Goal: Communication & Community: Participate in discussion

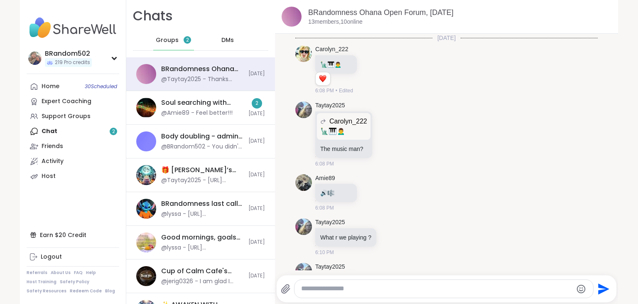
scroll to position [1669, 0]
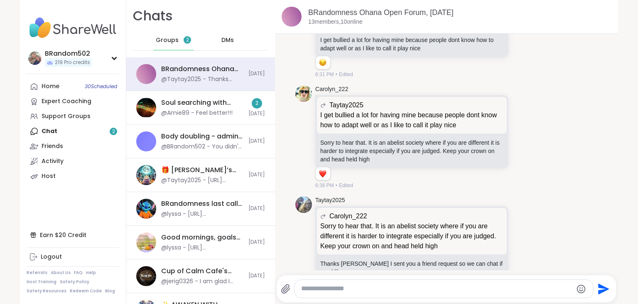
click at [199, 112] on div "@Amie89 - Feel better!!!" at bounding box center [196, 113] width 71 height 8
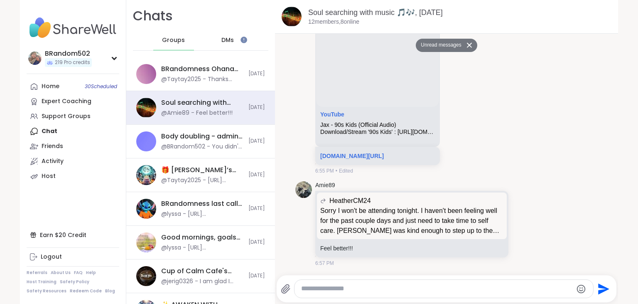
scroll to position [0, 0]
click at [362, 12] on link "Soul searching with music 🎵🎶, [DATE]" at bounding box center [375, 12] width 135 height 8
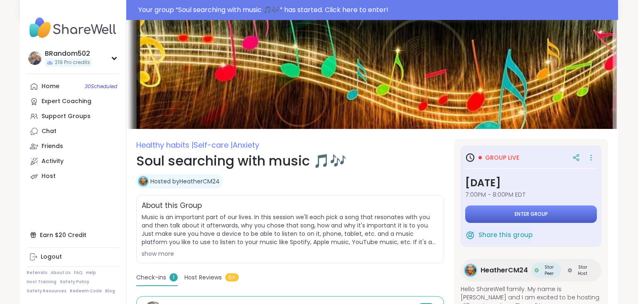
click at [501, 212] on button "Enter group" at bounding box center [531, 213] width 132 height 17
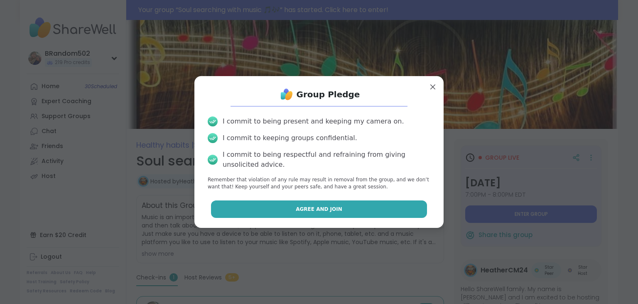
click at [379, 208] on button "Agree and Join" at bounding box center [319, 208] width 217 height 17
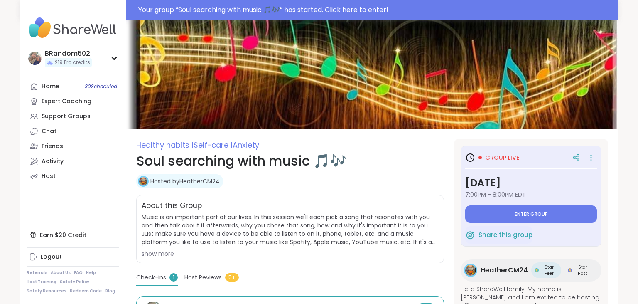
type textarea "*"
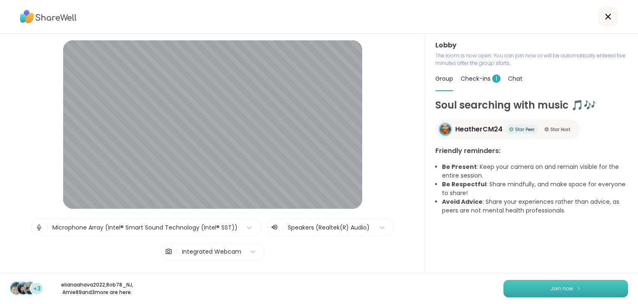
click at [533, 285] on button "Join now" at bounding box center [566, 288] width 125 height 17
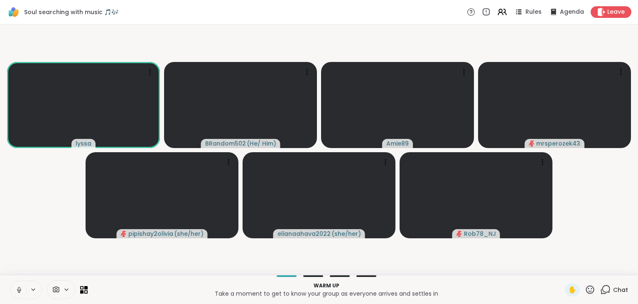
click at [17, 288] on icon at bounding box center [18, 289] width 7 height 7
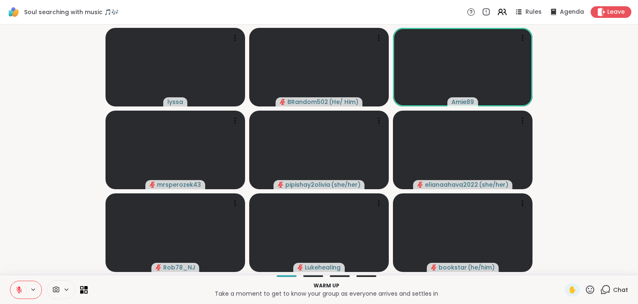
click at [20, 287] on icon at bounding box center [19, 287] width 2 height 3
click at [20, 287] on icon at bounding box center [19, 289] width 5 height 7
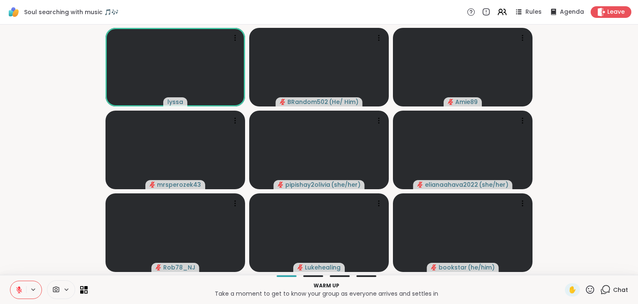
click at [606, 290] on icon at bounding box center [606, 289] width 10 height 10
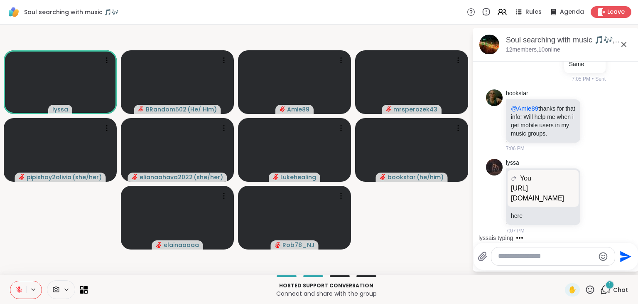
scroll to position [3787, 0]
click at [20, 288] on icon at bounding box center [18, 289] width 7 height 7
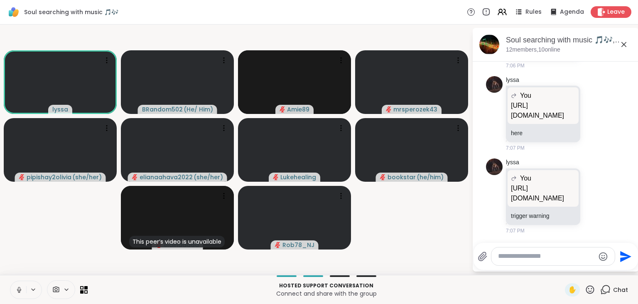
scroll to position [3873, 0]
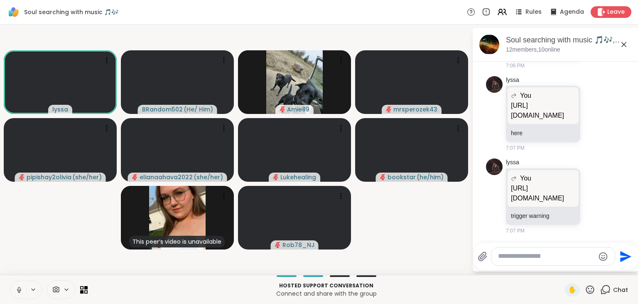
click at [19, 287] on icon at bounding box center [19, 289] width 2 height 4
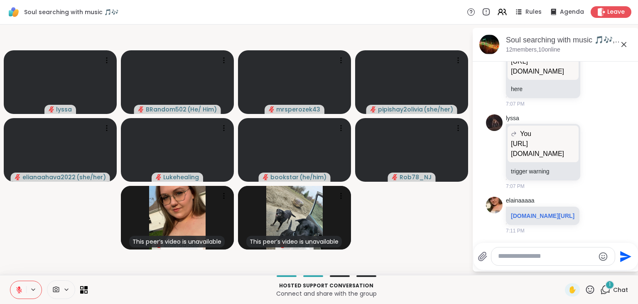
scroll to position [3937, 0]
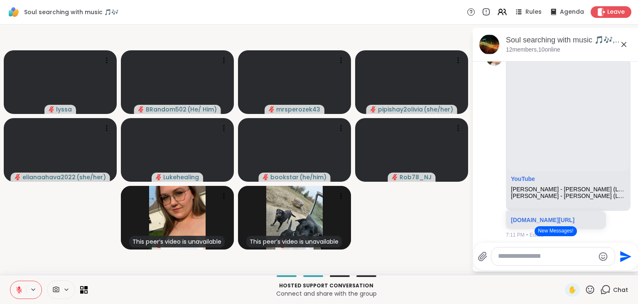
click at [563, 230] on button "New Messages!" at bounding box center [556, 231] width 42 height 10
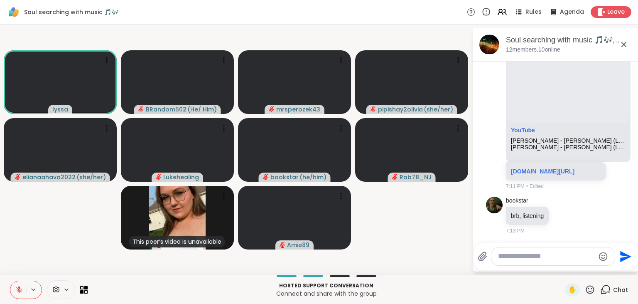
click at [18, 286] on icon at bounding box center [18, 289] width 7 height 7
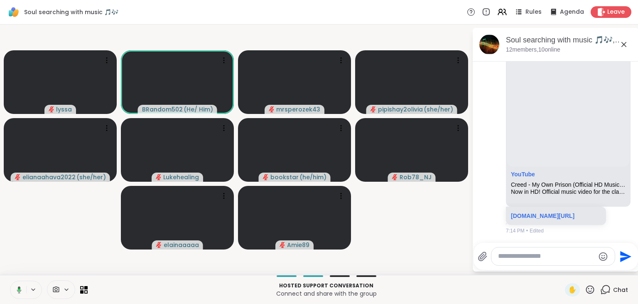
scroll to position [4178, 0]
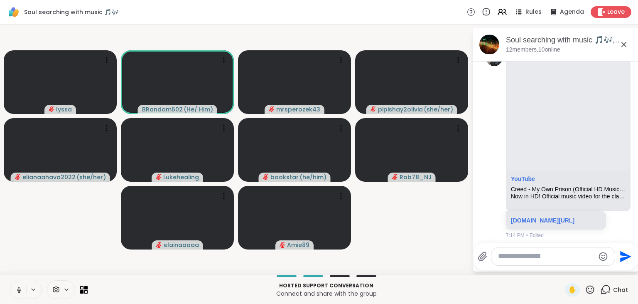
click at [19, 283] on button at bounding box center [18, 289] width 16 height 17
click at [528, 254] on textarea "Type your message" at bounding box center [546, 256] width 97 height 9
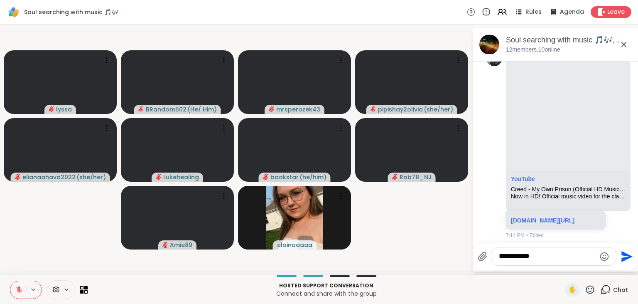
type textarea "**********"
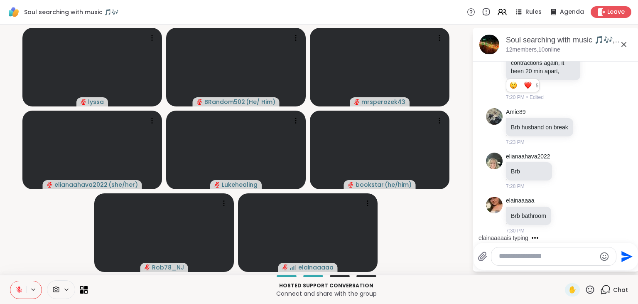
scroll to position [4889, 0]
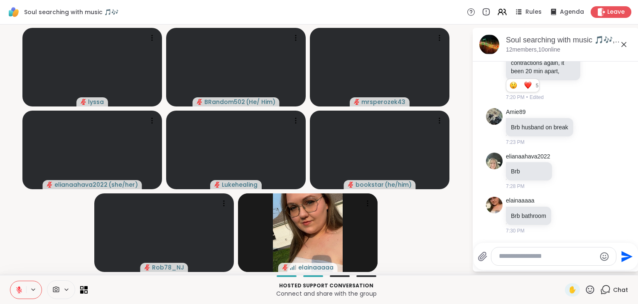
click at [507, 263] on div at bounding box center [554, 256] width 125 height 18
click at [507, 260] on textarea "Type your message" at bounding box center [547, 256] width 97 height 9
type textarea "**********"
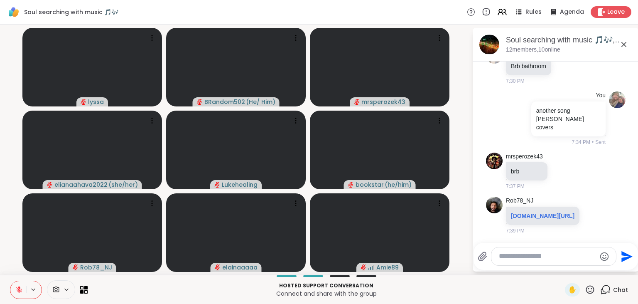
scroll to position [5038, 0]
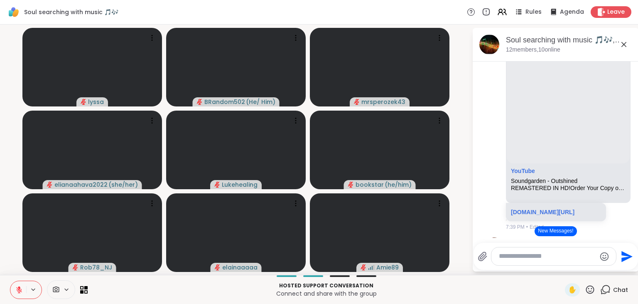
click at [561, 229] on button "New Messages!" at bounding box center [556, 231] width 42 height 10
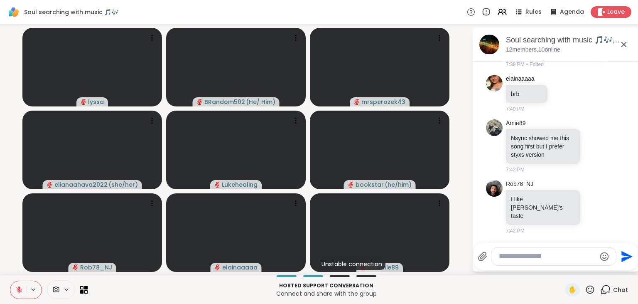
click at [522, 254] on textarea "Type your message" at bounding box center [547, 256] width 97 height 9
type textarea "**********"
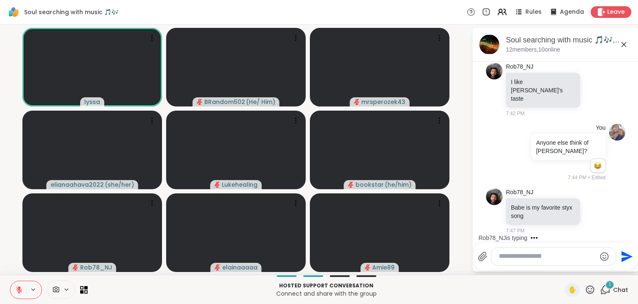
scroll to position [5456, 0]
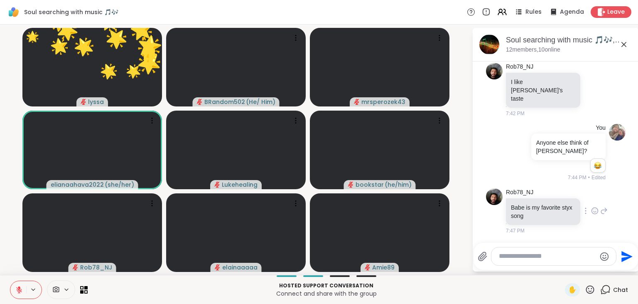
click at [593, 211] on icon at bounding box center [594, 211] width 7 height 8
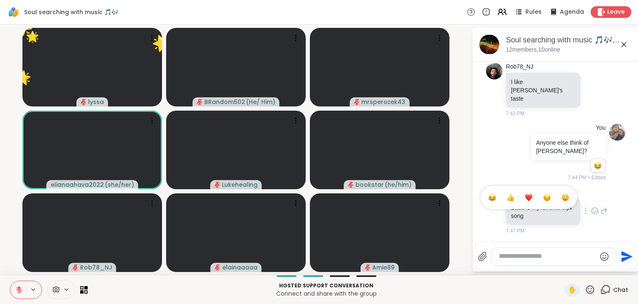
click at [528, 196] on div "Select Reaction: Heart" at bounding box center [528, 197] width 7 height 7
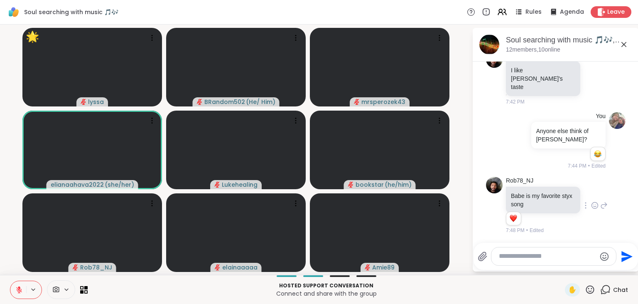
scroll to position [5468, 0]
click at [591, 288] on icon at bounding box center [590, 289] width 10 height 10
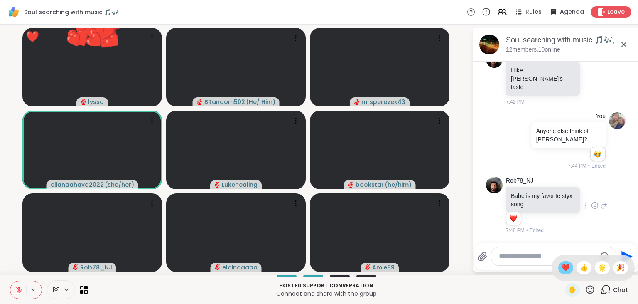
click at [564, 270] on span "❤️" at bounding box center [566, 268] width 8 height 10
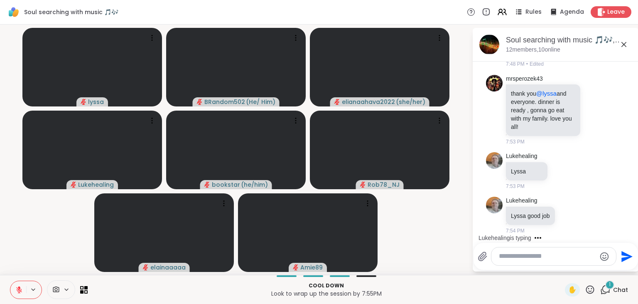
scroll to position [5637, 0]
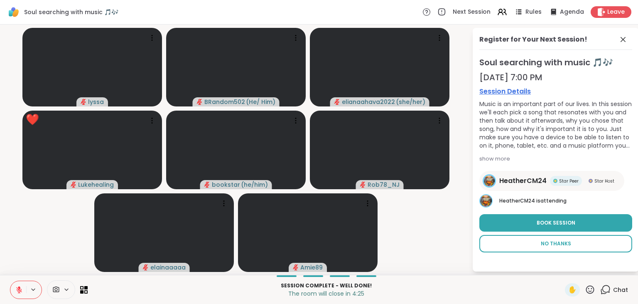
click at [549, 246] on span "No Thanks" at bounding box center [556, 243] width 30 height 7
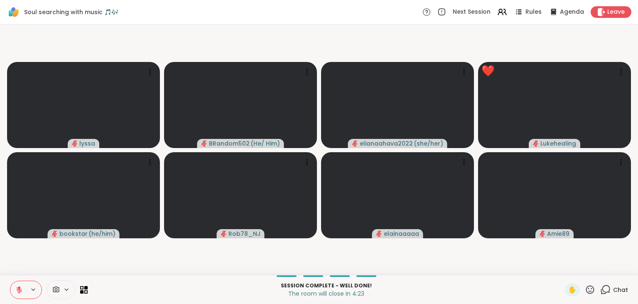
click at [608, 290] on icon at bounding box center [606, 289] width 10 height 10
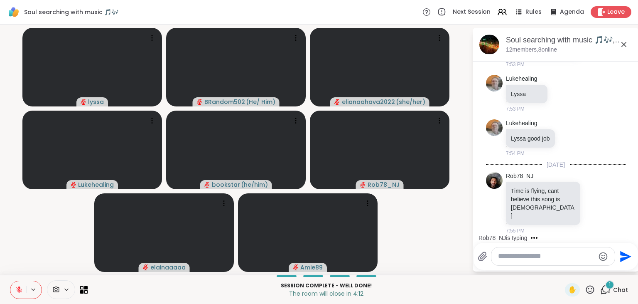
scroll to position [5698, 0]
click at [20, 285] on button at bounding box center [18, 289] width 16 height 17
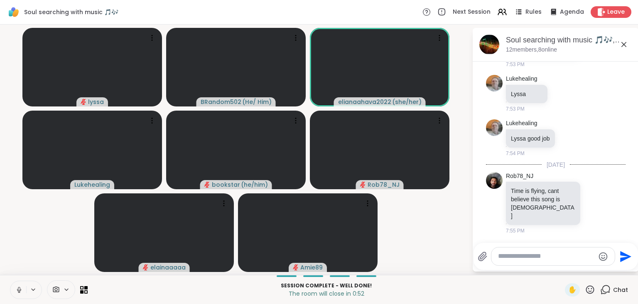
click at [20, 283] on button at bounding box center [18, 289] width 16 height 17
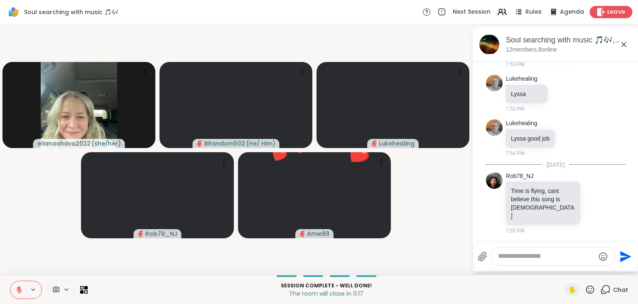
click at [610, 12] on span "Leave" at bounding box center [617, 12] width 18 height 9
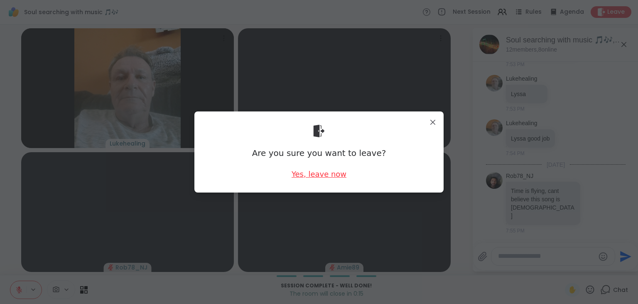
click at [322, 177] on div "Yes, leave now" at bounding box center [319, 174] width 55 height 10
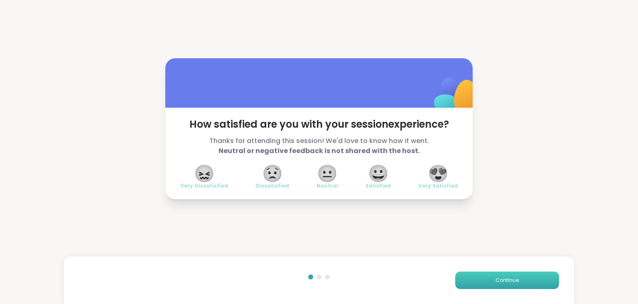
click at [488, 279] on button "Continue" at bounding box center [508, 279] width 104 height 17
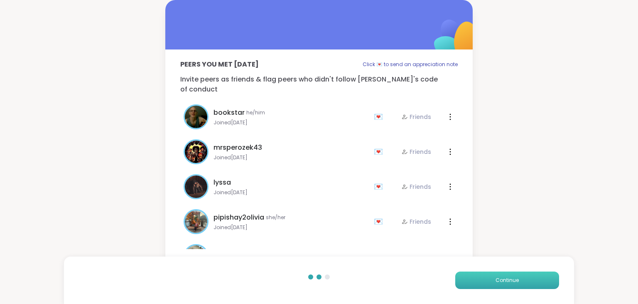
click at [488, 279] on button "Continue" at bounding box center [508, 279] width 104 height 17
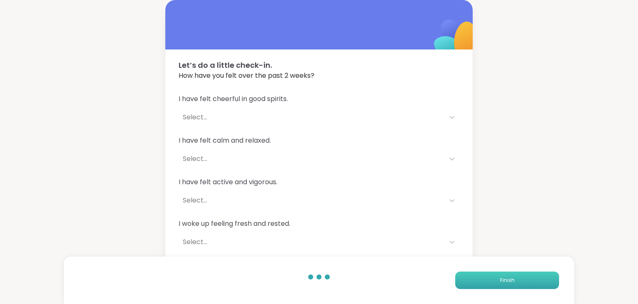
click at [488, 279] on button "Finish" at bounding box center [508, 279] width 104 height 17
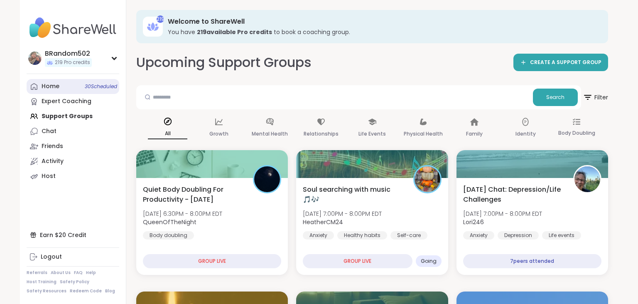
click at [55, 89] on div "Home 30 Scheduled" at bounding box center [51, 86] width 18 height 8
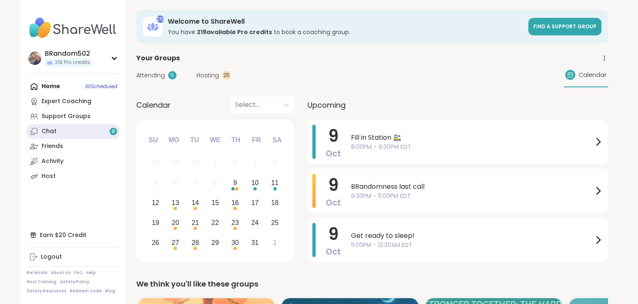
click at [87, 132] on link "Chat 8" at bounding box center [73, 131] width 93 height 15
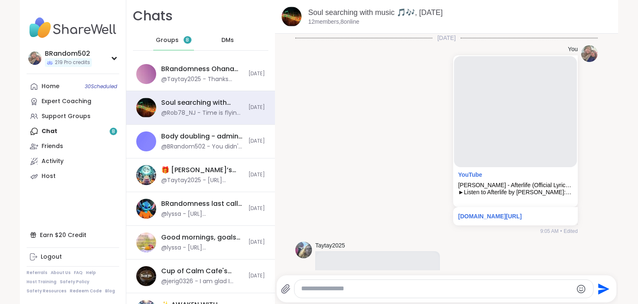
scroll to position [5239, 0]
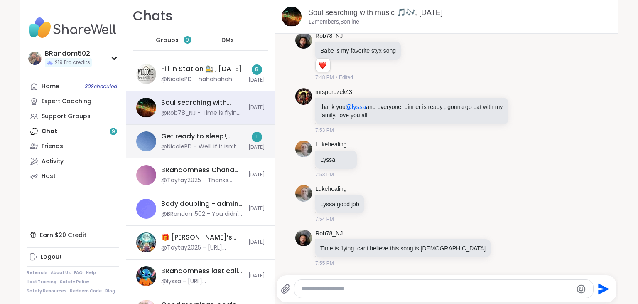
click at [216, 139] on div "Get ready to sleep!, [DATE]" at bounding box center [202, 136] width 82 height 9
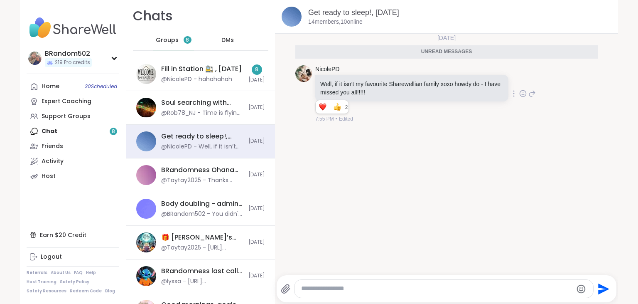
click at [523, 94] on icon at bounding box center [523, 93] width 7 height 8
click at [456, 76] on div "Select Reaction: Heart" at bounding box center [456, 79] width 7 height 7
click at [187, 74] on div "Fill in Station 🚉 , Oct 09 @NicolePD - hahahahah" at bounding box center [202, 73] width 82 height 19
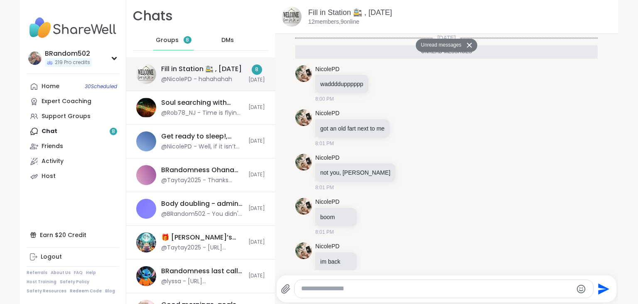
scroll to position [156, 0]
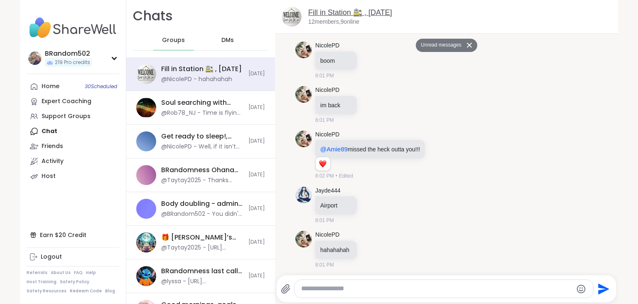
click at [344, 10] on link "Fill in Station 🚉 , [DATE]" at bounding box center [350, 12] width 84 height 8
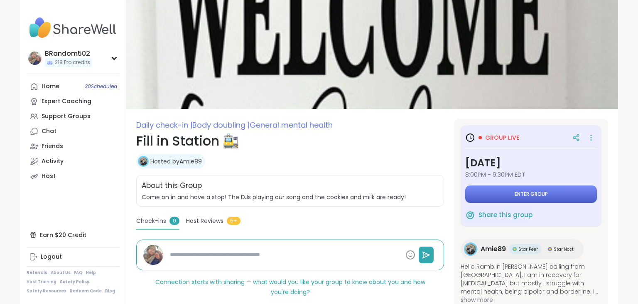
click at [510, 187] on button "Enter group" at bounding box center [531, 193] width 132 height 17
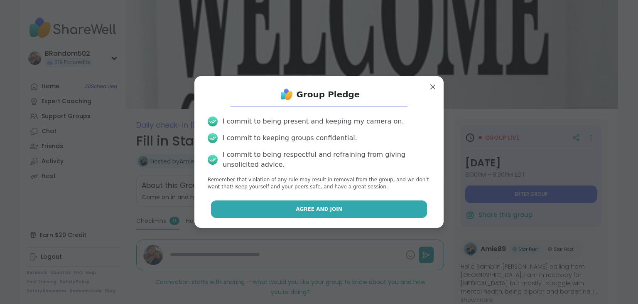
click at [363, 202] on button "Agree and Join" at bounding box center [319, 208] width 217 height 17
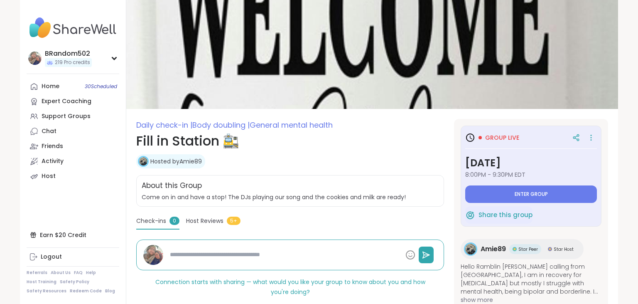
type textarea "*"
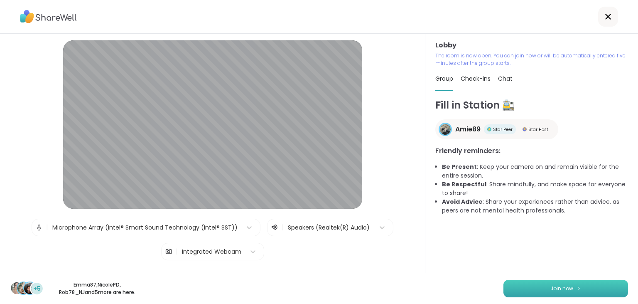
click at [543, 287] on button "Join now" at bounding box center [566, 288] width 125 height 17
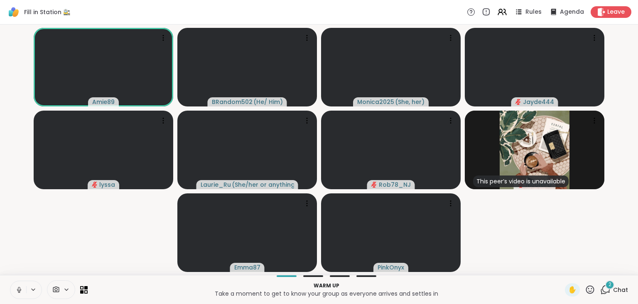
click at [616, 288] on span "Chat" at bounding box center [620, 290] width 15 height 8
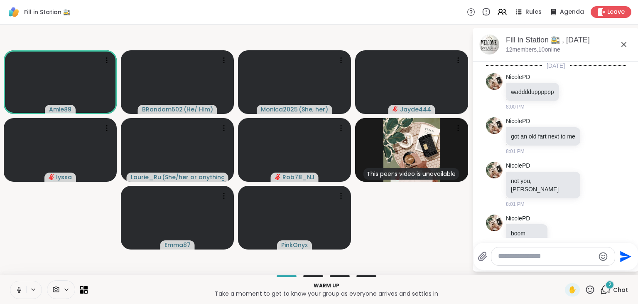
scroll to position [337, 0]
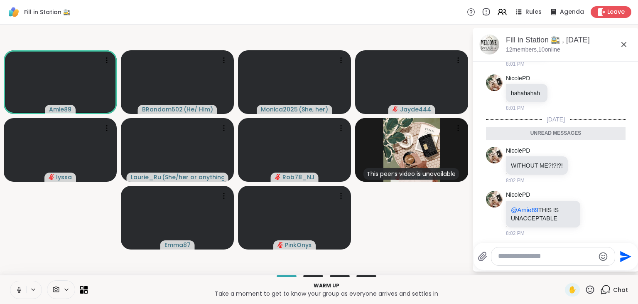
click at [616, 288] on span "Chat" at bounding box center [620, 290] width 15 height 8
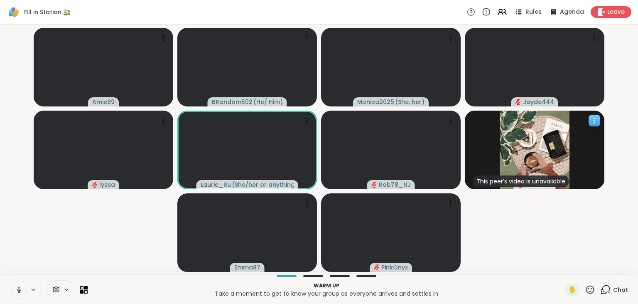
click at [595, 121] on icon at bounding box center [594, 120] width 1 height 1
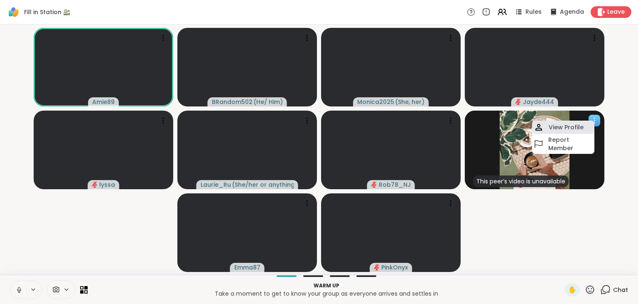
click at [576, 123] on div "View Profile" at bounding box center [563, 127] width 62 height 13
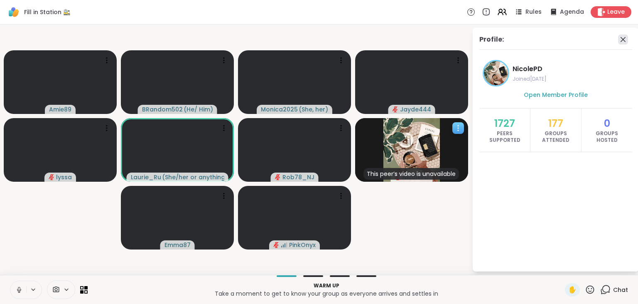
click at [625, 38] on icon at bounding box center [623, 39] width 5 height 5
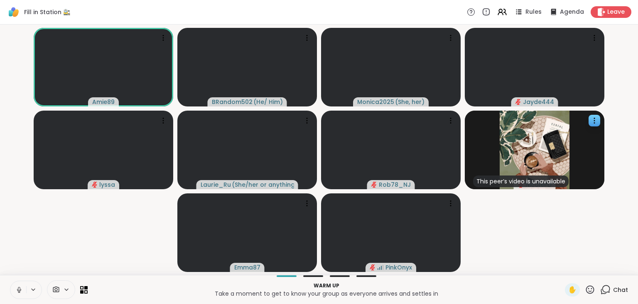
click at [607, 290] on icon at bounding box center [606, 289] width 10 height 10
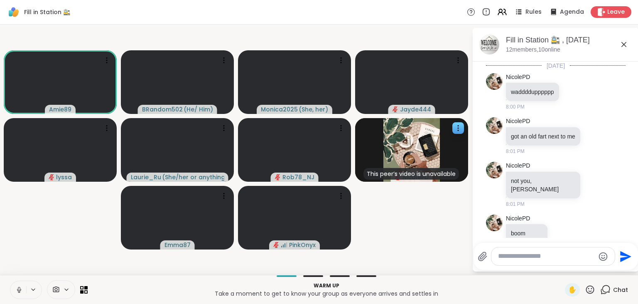
scroll to position [309, 0]
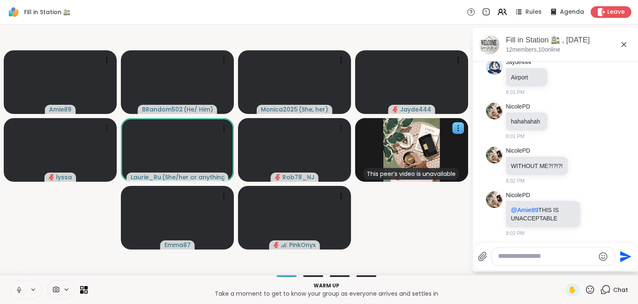
click at [17, 284] on button at bounding box center [18, 289] width 16 height 17
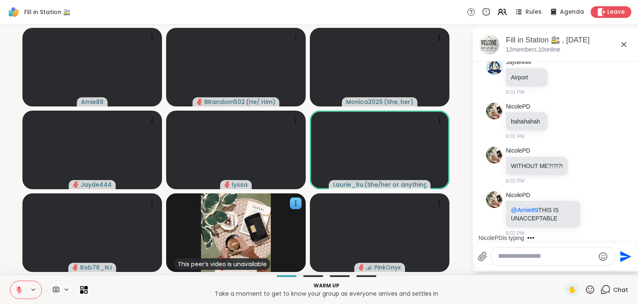
click at [500, 253] on textarea "Type your message" at bounding box center [546, 256] width 97 height 9
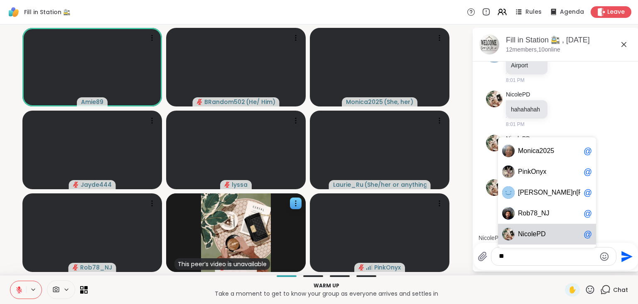
click at [524, 234] on span "icolePD" at bounding box center [534, 234] width 23 height 8
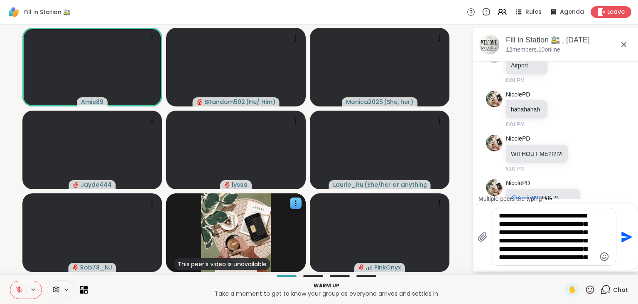
type textarea "**********"
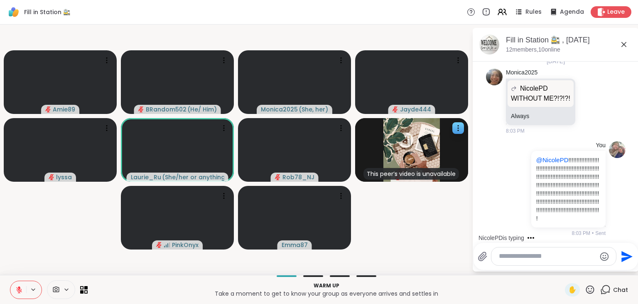
scroll to position [598, 0]
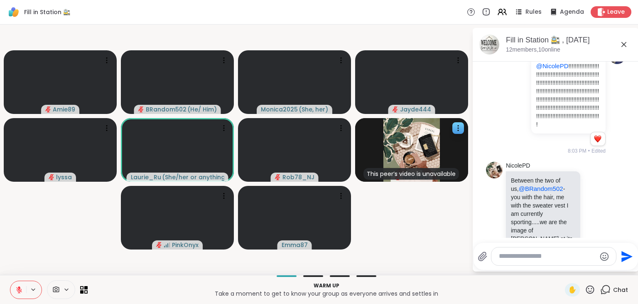
click at [17, 290] on icon at bounding box center [18, 289] width 7 height 7
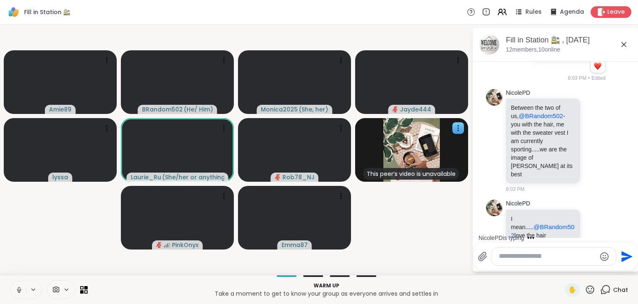
scroll to position [732, 0]
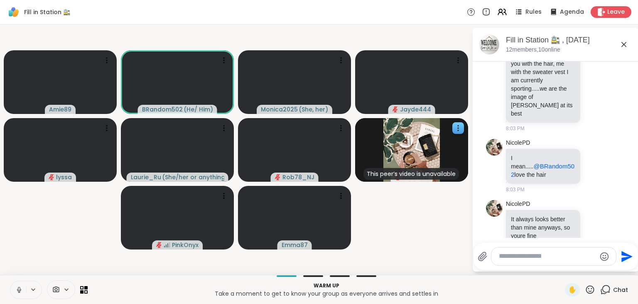
click at [20, 288] on icon at bounding box center [18, 289] width 7 height 7
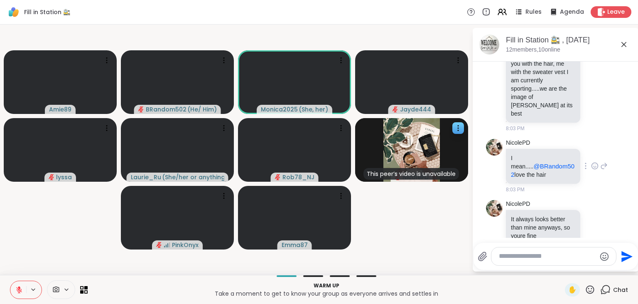
click at [595, 166] on icon at bounding box center [595, 166] width 2 height 1
click at [528, 149] on div "Select Reaction: Heart" at bounding box center [528, 152] width 7 height 7
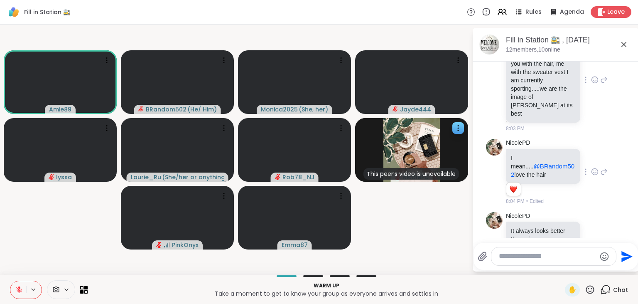
click at [595, 76] on icon at bounding box center [594, 80] width 7 height 8
click at [598, 88] on div "NicolePD Between the two of us, @BRandom502 - you with the hair, me with the sw…" at bounding box center [557, 80] width 102 height 104
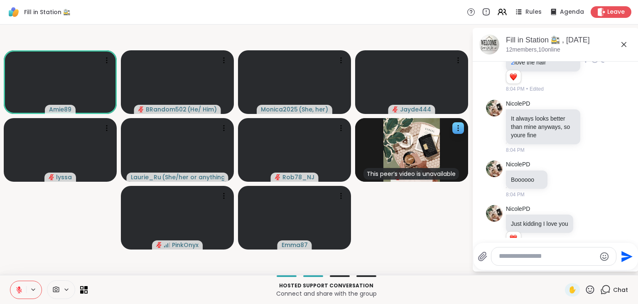
scroll to position [856, 0]
click at [598, 227] on icon at bounding box center [597, 230] width 6 height 6
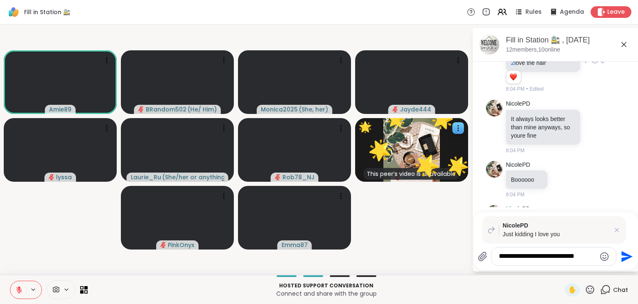
type textarea "**********"
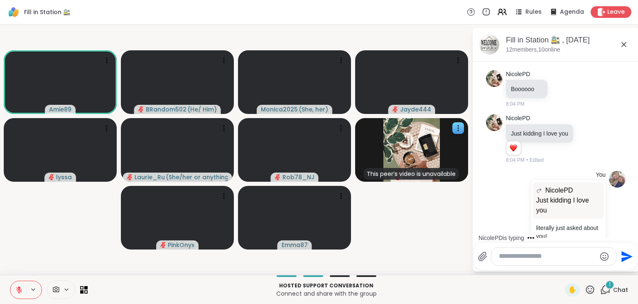
scroll to position [991, 0]
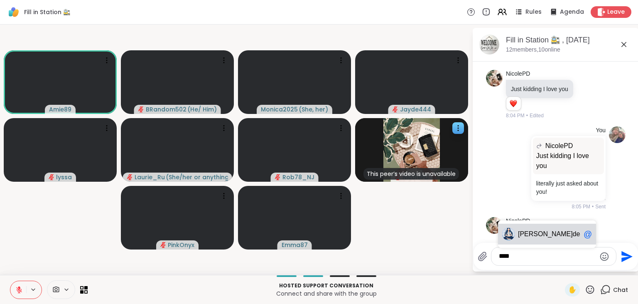
click at [573, 236] on span "de444" at bounding box center [582, 234] width 19 height 8
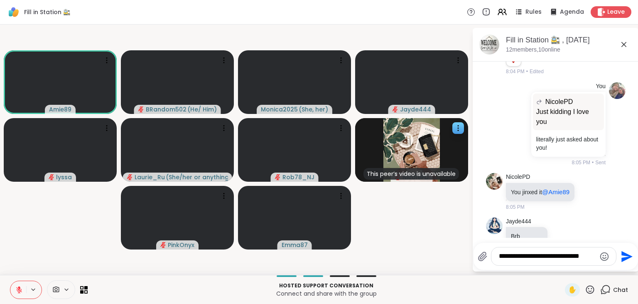
scroll to position [1117, 0]
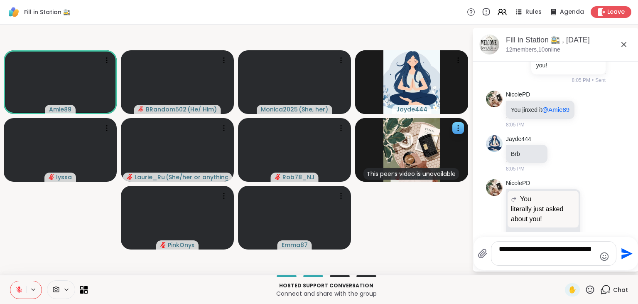
type textarea "**********"
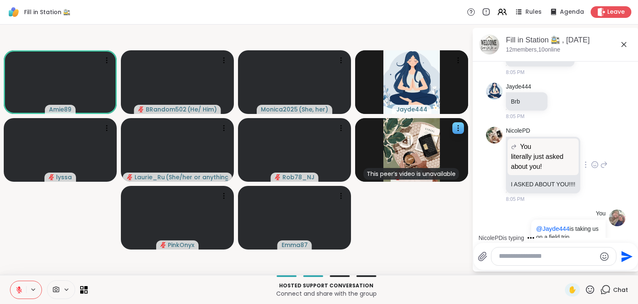
click at [594, 160] on icon at bounding box center [594, 164] width 7 height 8
click at [531, 148] on div "Select Reaction: Heart" at bounding box center [528, 151] width 7 height 7
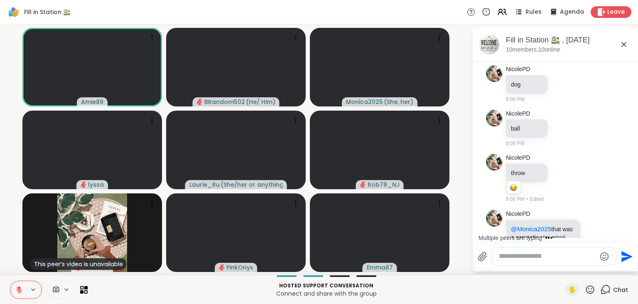
scroll to position [1470, 0]
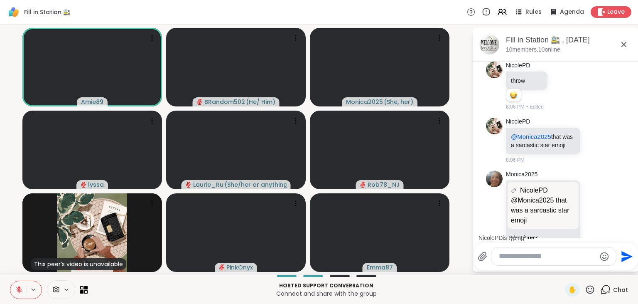
click at [25, 284] on button at bounding box center [18, 289] width 16 height 17
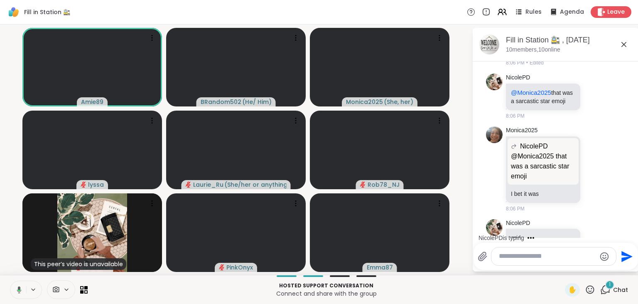
scroll to position [1559, 0]
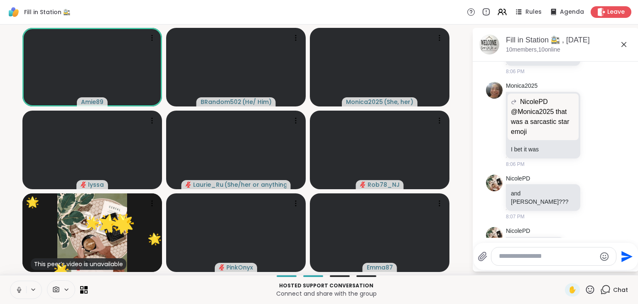
click at [14, 287] on button at bounding box center [18, 289] width 16 height 17
click at [20, 286] on icon at bounding box center [18, 289] width 7 height 7
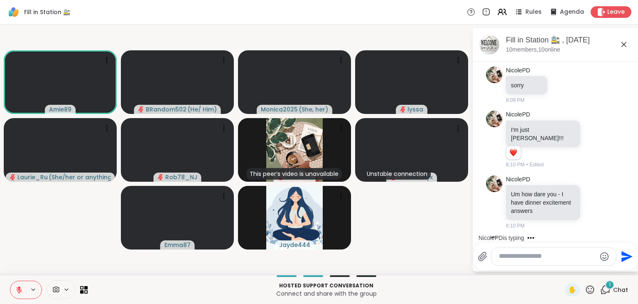
scroll to position [1808, 0]
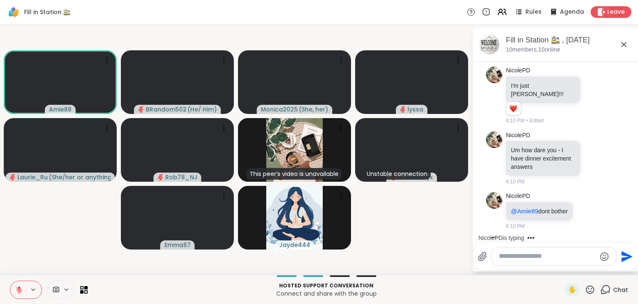
click at [20, 287] on icon at bounding box center [18, 289] width 7 height 7
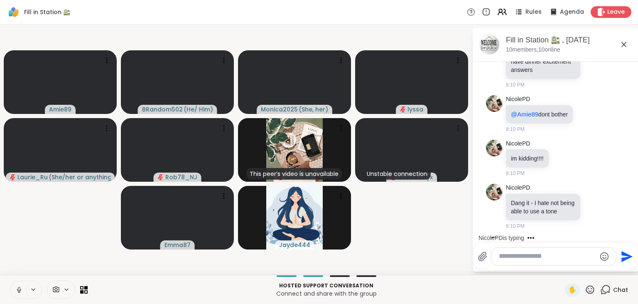
scroll to position [1949, 0]
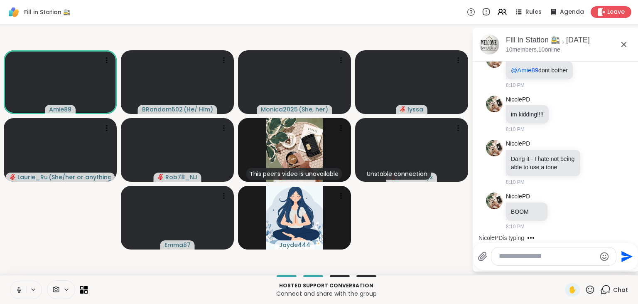
click at [18, 281] on button at bounding box center [18, 289] width 16 height 17
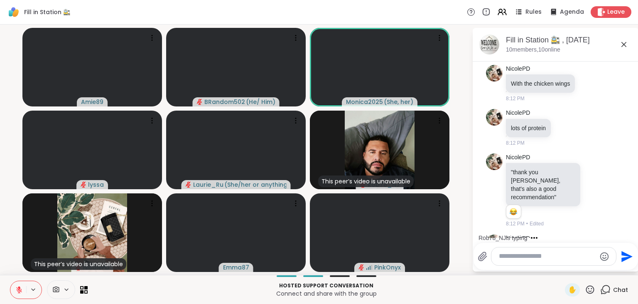
scroll to position [2395, 0]
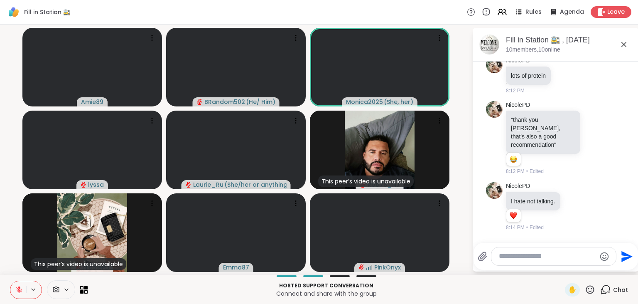
click at [606, 292] on icon at bounding box center [606, 289] width 10 height 10
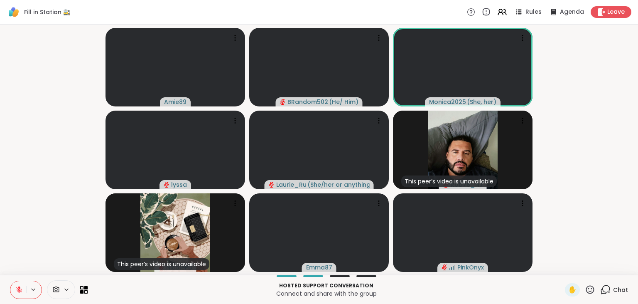
click at [606, 292] on icon at bounding box center [606, 289] width 10 height 10
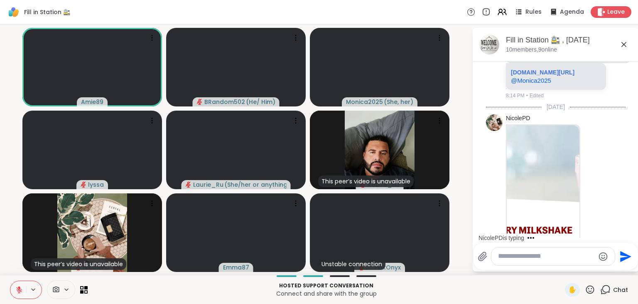
scroll to position [2759, 0]
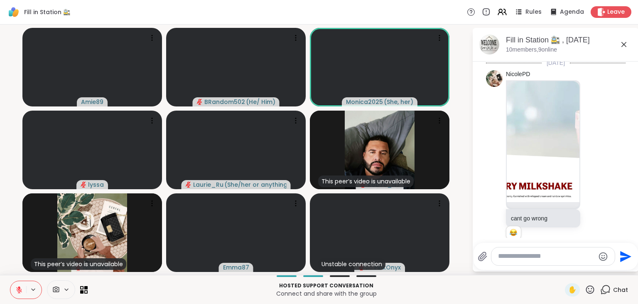
click at [532, 257] on textarea "Type your message" at bounding box center [546, 256] width 97 height 9
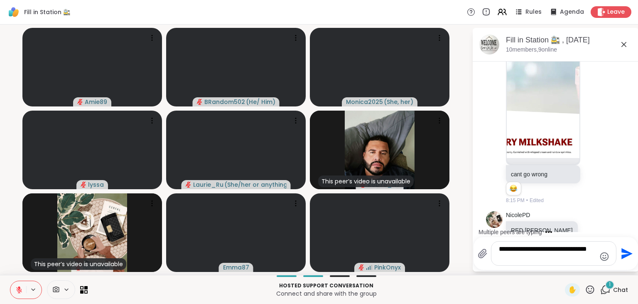
scroll to position [2853, 0]
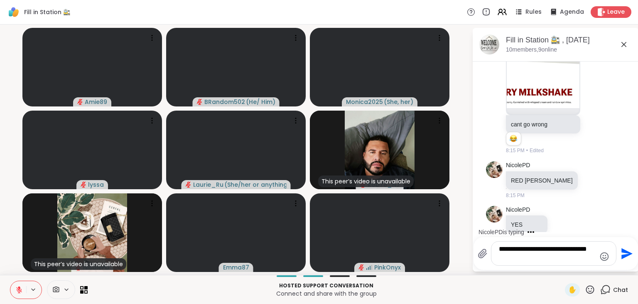
type textarea "**********"
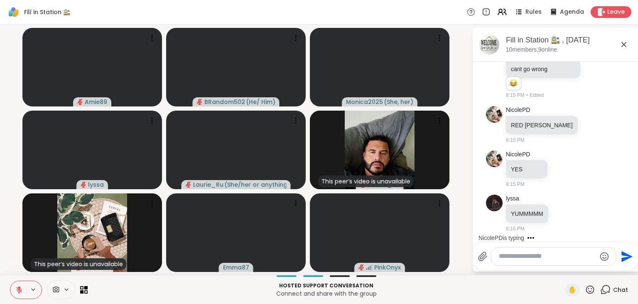
scroll to position [2961, 0]
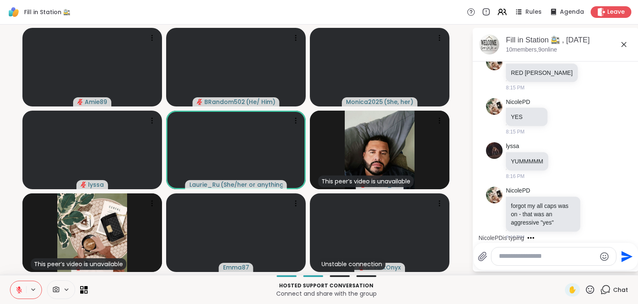
click at [16, 288] on icon at bounding box center [18, 289] width 7 height 7
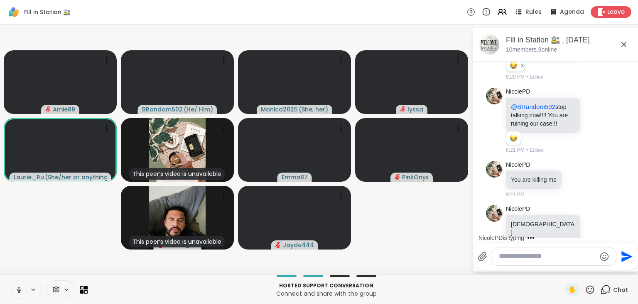
scroll to position [3578, 0]
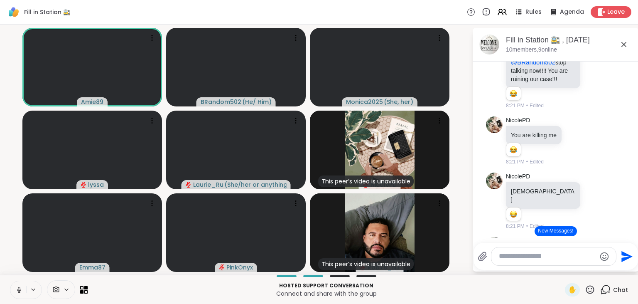
click at [17, 290] on icon at bounding box center [19, 289] width 4 height 2
click at [558, 232] on button "New Messages!" at bounding box center [556, 231] width 42 height 10
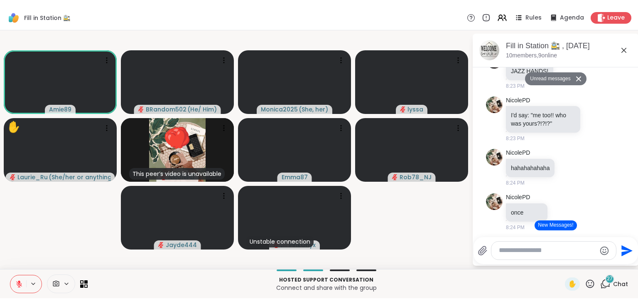
scroll to position [4646, 0]
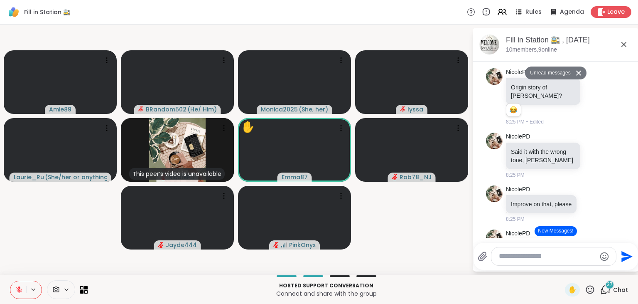
click at [551, 229] on button "New Messages!" at bounding box center [556, 231] width 42 height 10
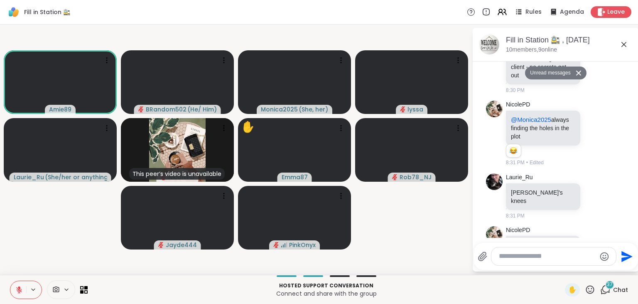
scroll to position [6240, 0]
click at [522, 259] on textarea "Type your message" at bounding box center [547, 256] width 97 height 9
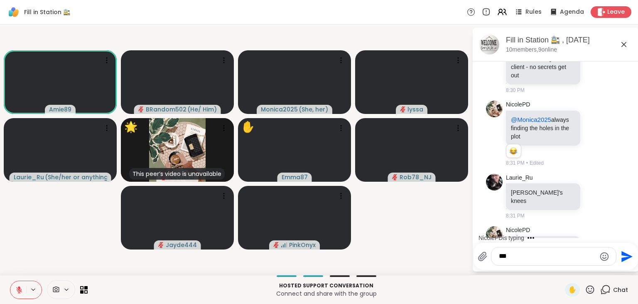
scroll to position [6284, 0]
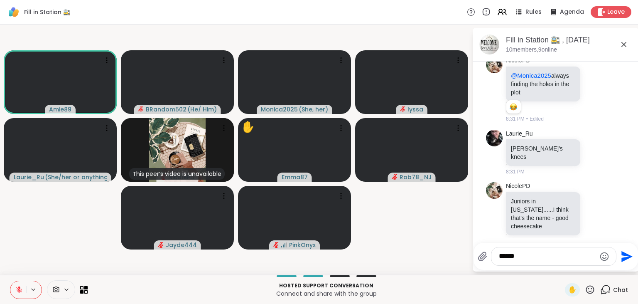
type textarea "*******"
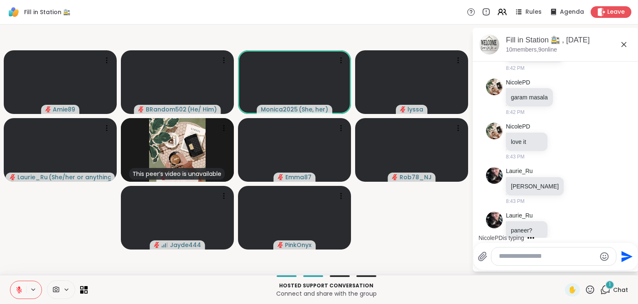
scroll to position [7975, 0]
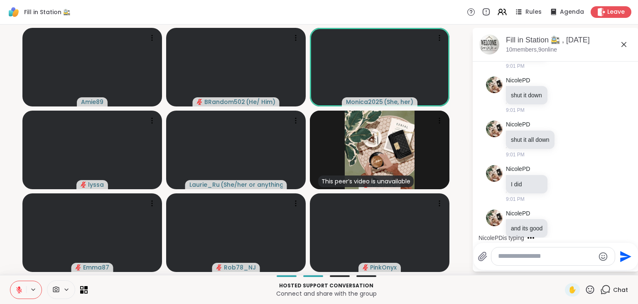
scroll to position [11966, 0]
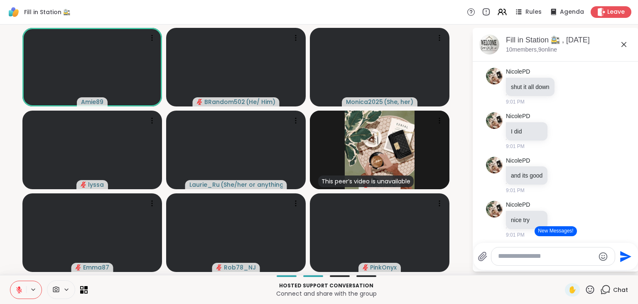
click at [553, 231] on button "New Messages!" at bounding box center [556, 231] width 42 height 10
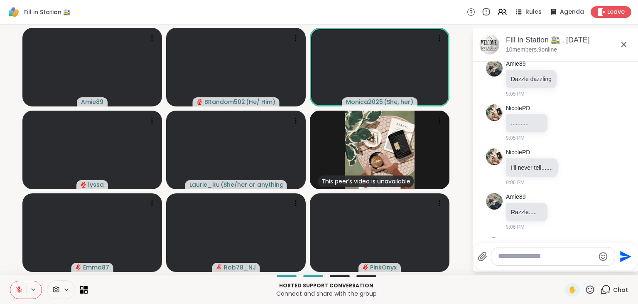
scroll to position [14049, 0]
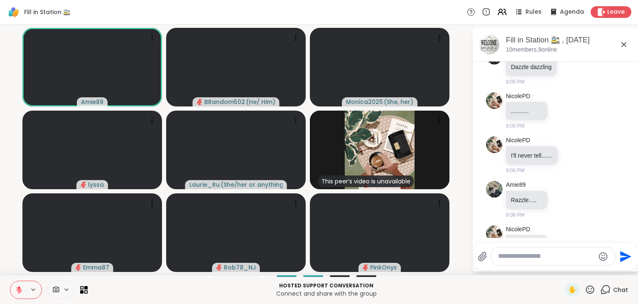
click at [19, 291] on icon at bounding box center [18, 289] width 7 height 7
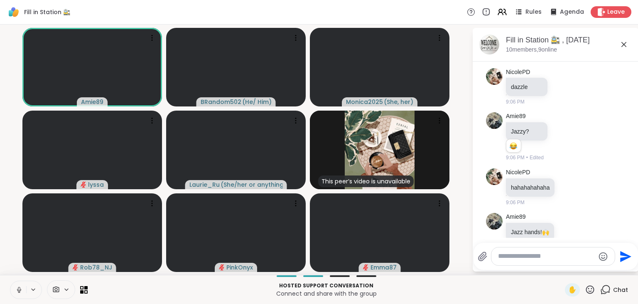
scroll to position [14218, 0]
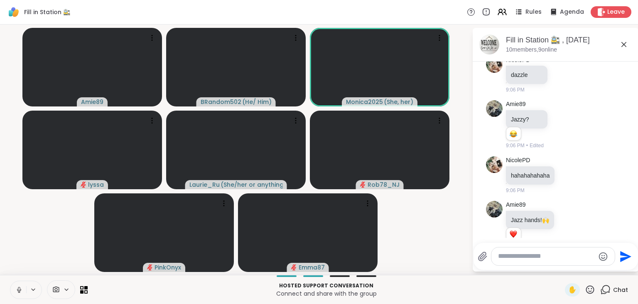
click at [20, 290] on icon at bounding box center [18, 289] width 7 height 7
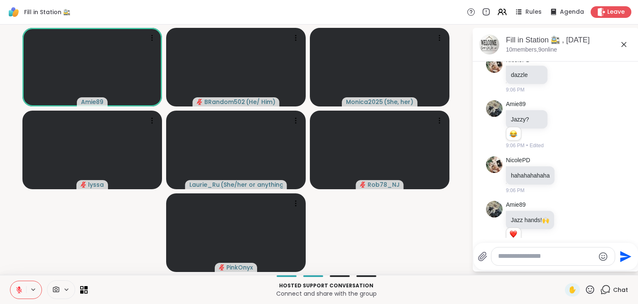
click at [22, 290] on icon at bounding box center [18, 289] width 7 height 7
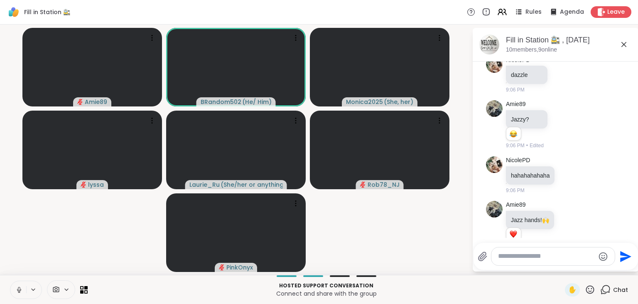
click at [14, 293] on button at bounding box center [18, 289] width 16 height 17
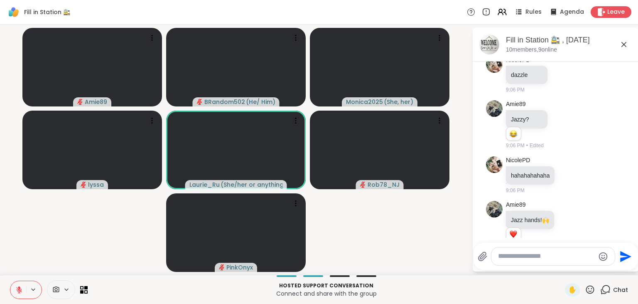
click at [23, 284] on button at bounding box center [18, 289] width 16 height 17
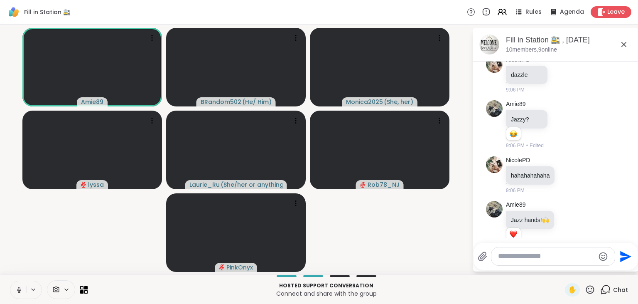
click at [21, 288] on icon at bounding box center [18, 289] width 7 height 7
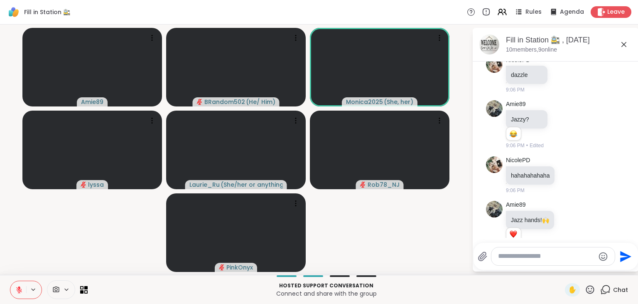
click at [510, 258] on textarea "Type your message" at bounding box center [546, 256] width 97 height 9
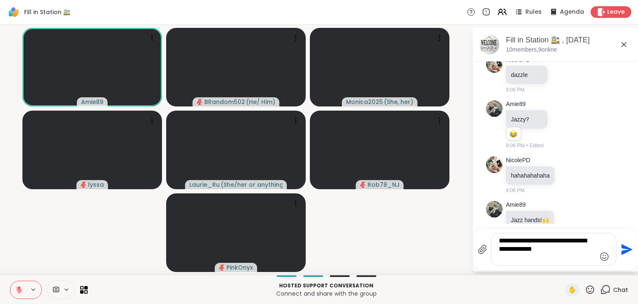
click at [625, 253] on icon "Send" at bounding box center [627, 249] width 11 height 11
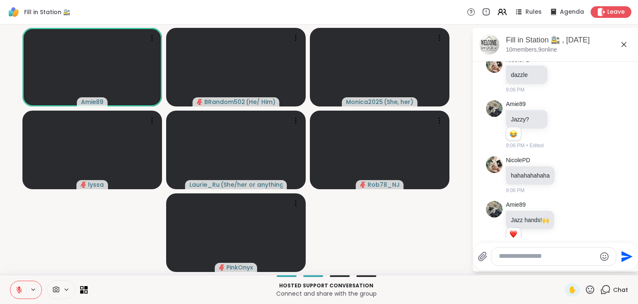
scroll to position [14287, 0]
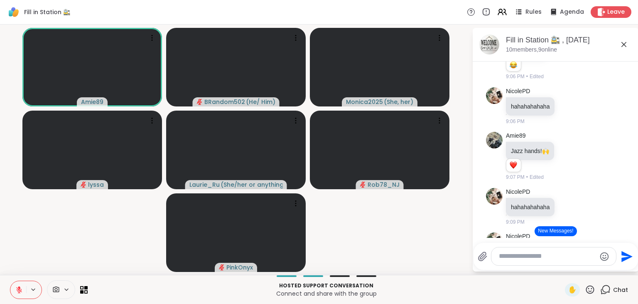
click at [26, 288] on button at bounding box center [18, 289] width 16 height 17
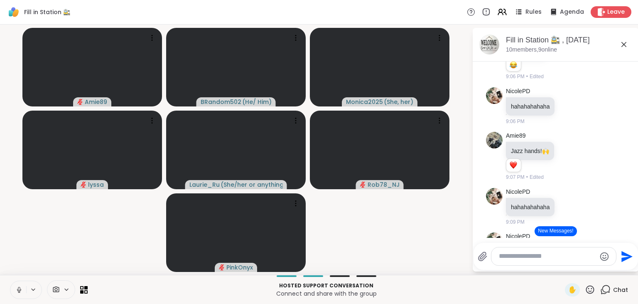
click at [18, 288] on icon at bounding box center [19, 289] width 2 height 4
click at [18, 288] on icon at bounding box center [18, 289] width 7 height 7
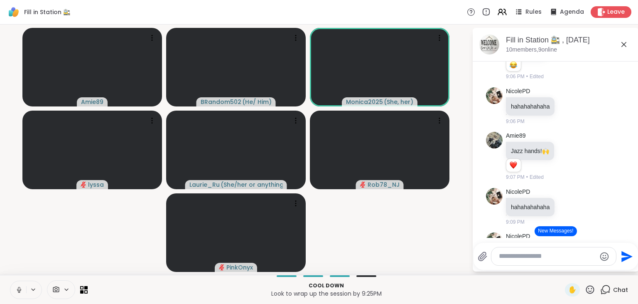
click at [18, 288] on icon at bounding box center [19, 289] width 2 height 4
click at [18, 288] on icon at bounding box center [18, 289] width 7 height 7
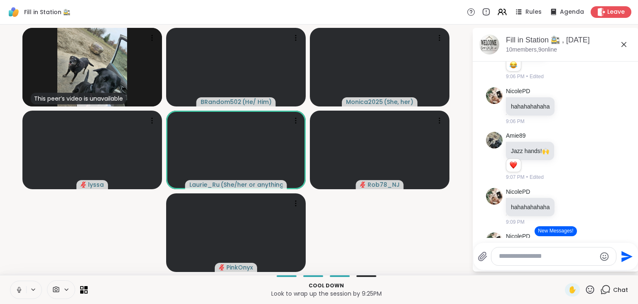
click at [18, 288] on icon at bounding box center [19, 289] width 2 height 4
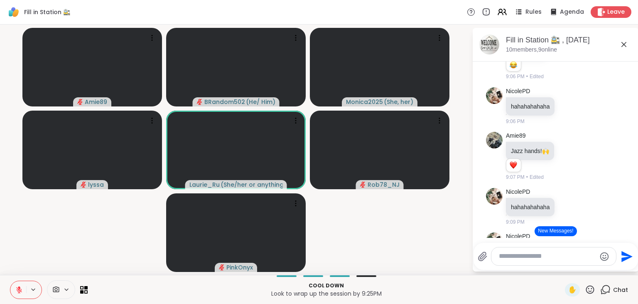
click at [569, 229] on button "New Messages!" at bounding box center [556, 231] width 42 height 10
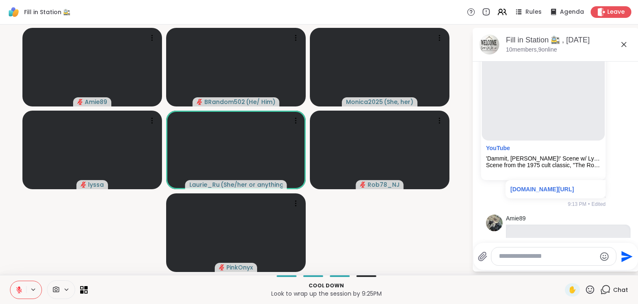
click at [543, 256] on textarea "Type your message" at bounding box center [547, 256] width 97 height 9
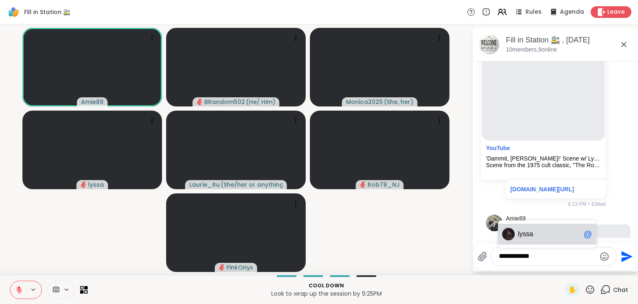
click at [543, 226] on div "ly ssa @" at bounding box center [547, 234] width 98 height 21
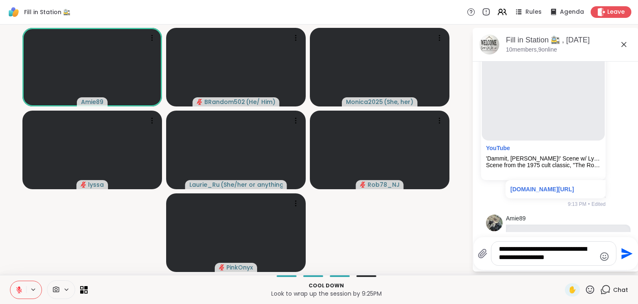
type textarea "**********"
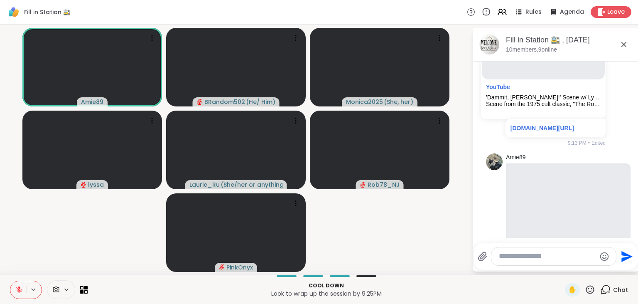
click at [22, 283] on button at bounding box center [18, 289] width 16 height 17
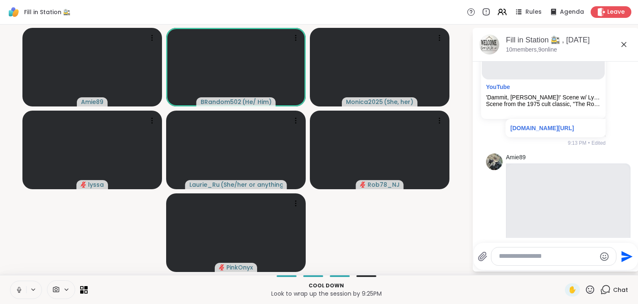
click at [22, 284] on button at bounding box center [18, 289] width 16 height 17
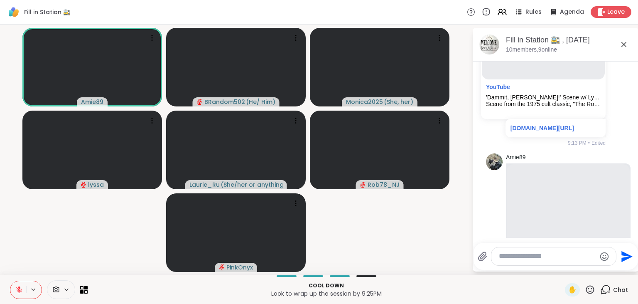
click at [17, 293] on icon at bounding box center [18, 289] width 7 height 7
click at [18, 288] on icon at bounding box center [19, 289] width 2 height 4
click at [505, 254] on textarea "Type your message" at bounding box center [547, 256] width 97 height 9
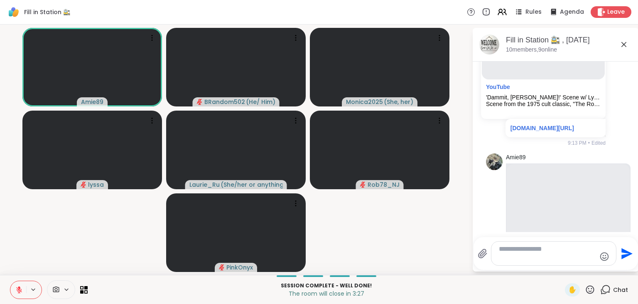
click at [624, 252] on icon "Send" at bounding box center [627, 253] width 11 height 11
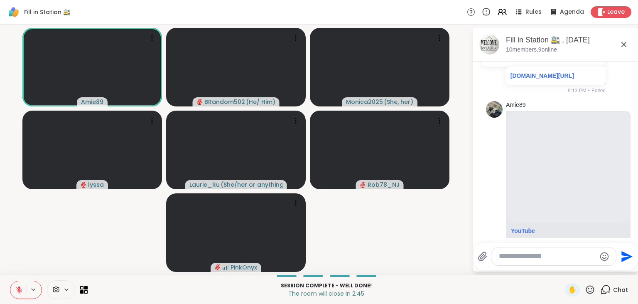
click at [16, 283] on button at bounding box center [18, 289] width 16 height 17
click at [626, 10] on span "Leave" at bounding box center [617, 12] width 18 height 9
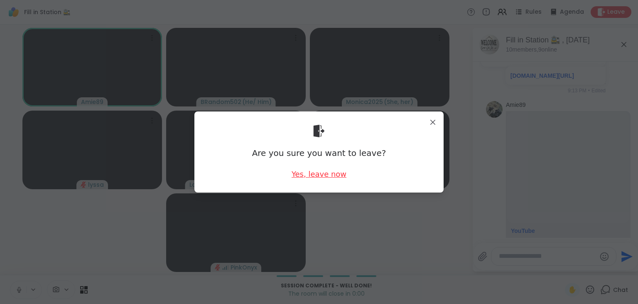
click at [308, 178] on div "Yes, leave now" at bounding box center [319, 174] width 55 height 10
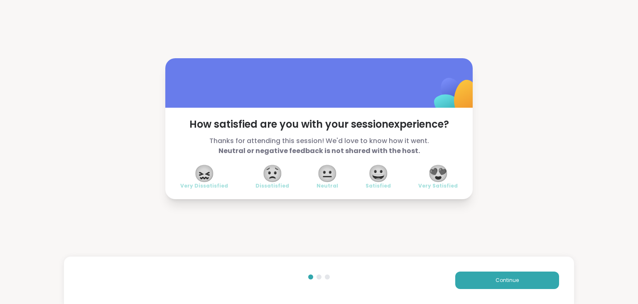
click at [446, 179] on span "😍" at bounding box center [438, 173] width 21 height 15
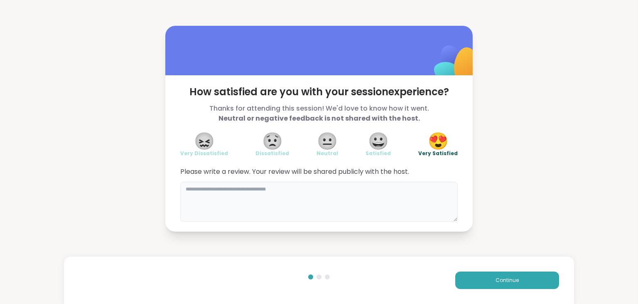
click at [433, 194] on textarea at bounding box center [319, 202] width 278 height 40
type textarea "**********"
click at [510, 276] on button "Continue" at bounding box center [508, 279] width 104 height 17
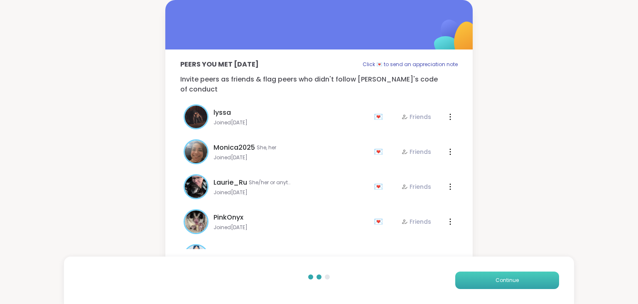
click at [510, 276] on button "Continue" at bounding box center [508, 279] width 104 height 17
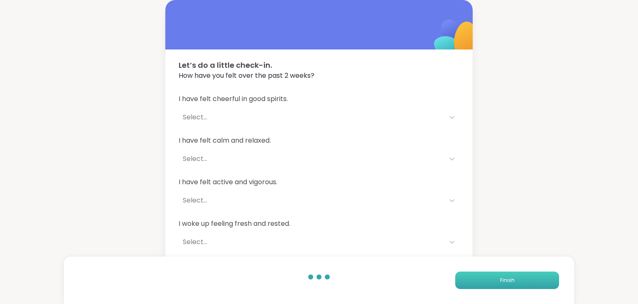
click at [510, 276] on button "Finish" at bounding box center [508, 279] width 104 height 17
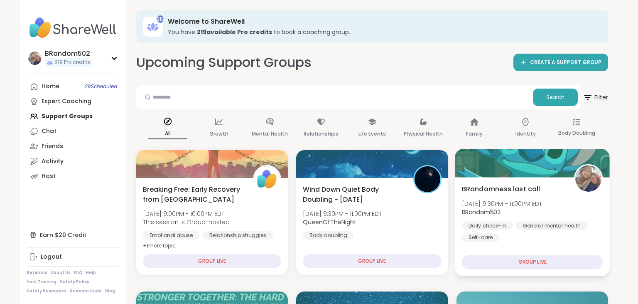
click at [506, 187] on span "BRandomness last call" at bounding box center [501, 189] width 79 height 10
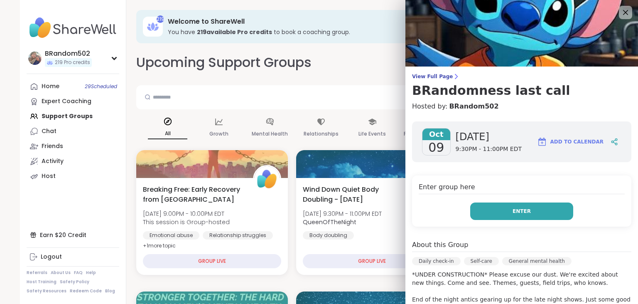
click at [507, 206] on button "Enter" at bounding box center [521, 210] width 103 height 17
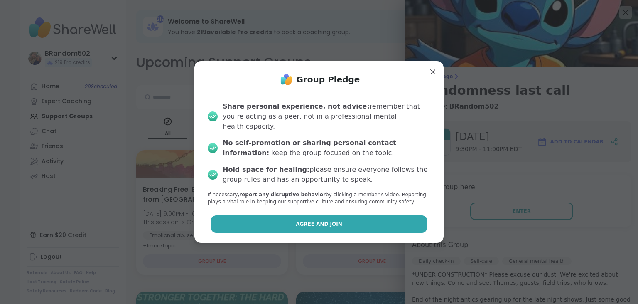
click at [383, 215] on button "Agree and Join" at bounding box center [319, 223] width 217 height 17
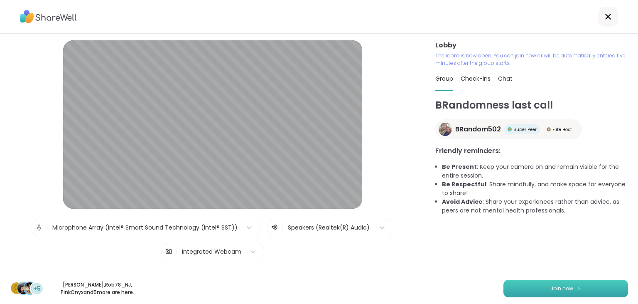
click at [516, 290] on button "Join now" at bounding box center [566, 288] width 125 height 17
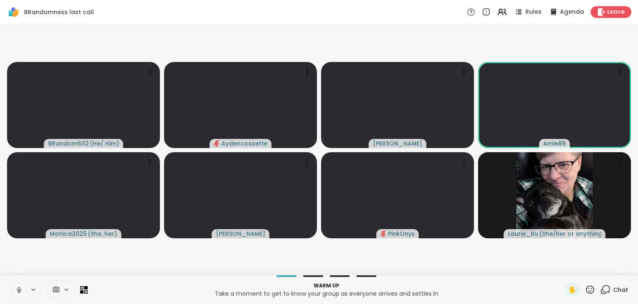
click at [605, 290] on icon at bounding box center [606, 289] width 10 height 10
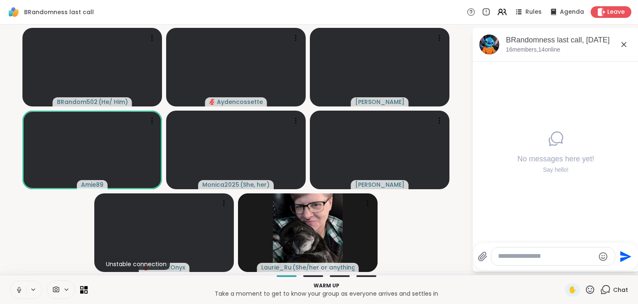
click at [546, 254] on textarea "Type your message" at bounding box center [546, 256] width 97 height 9
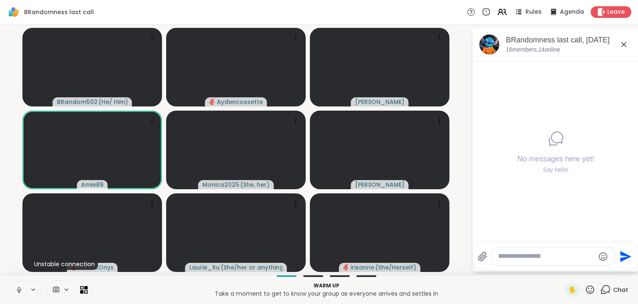
paste textarea "**********"
type textarea "**********"
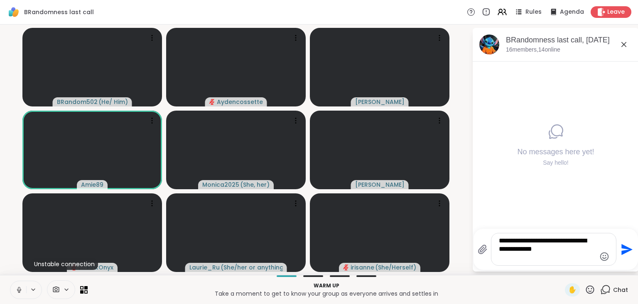
click at [627, 251] on icon "Send" at bounding box center [627, 249] width 11 height 11
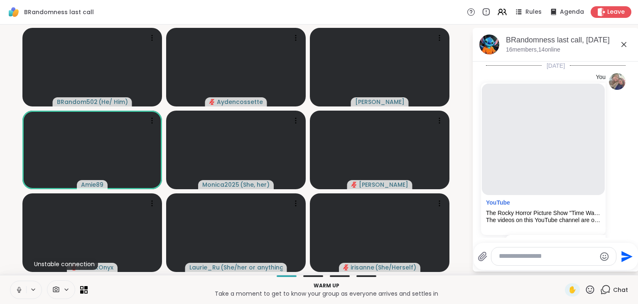
click at [15, 289] on button at bounding box center [18, 289] width 16 height 17
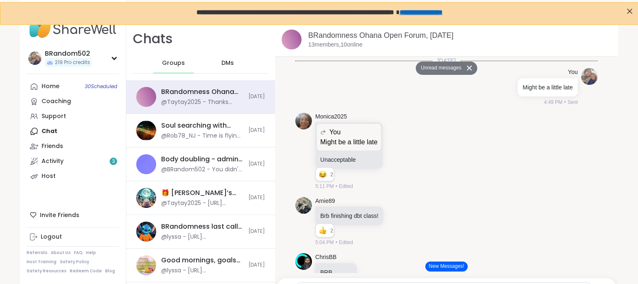
scroll to position [5911, 0]
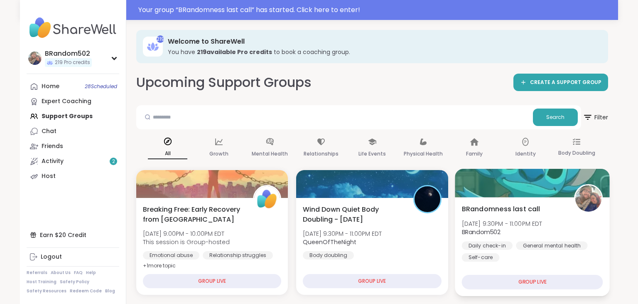
click at [505, 209] on span "BRandomness last call" at bounding box center [501, 209] width 79 height 10
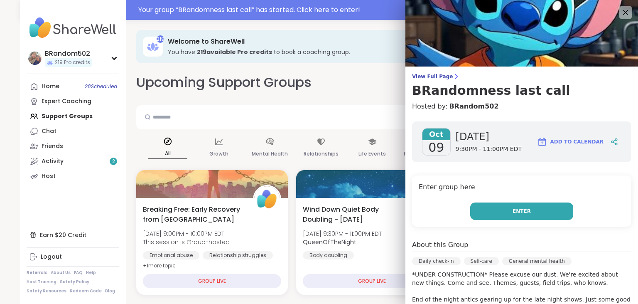
click at [501, 212] on button "Enter" at bounding box center [521, 210] width 103 height 17
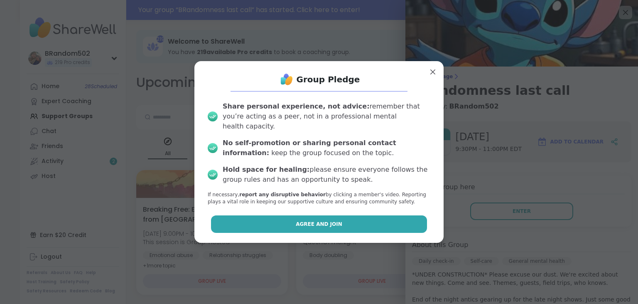
click at [384, 221] on button "Agree and Join" at bounding box center [319, 223] width 217 height 17
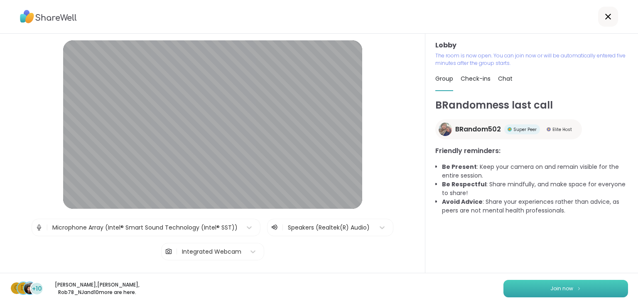
click at [522, 286] on button "Join now" at bounding box center [566, 288] width 125 height 17
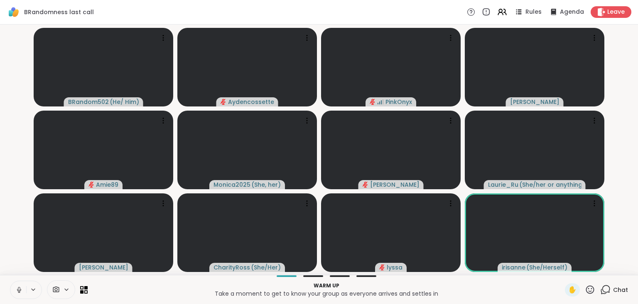
click at [15, 287] on icon at bounding box center [18, 289] width 7 height 7
click at [606, 292] on icon at bounding box center [606, 289] width 10 height 10
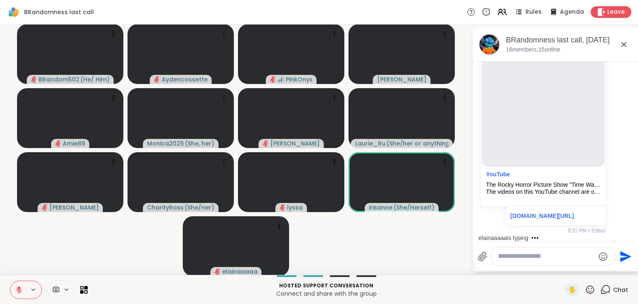
scroll to position [96, 0]
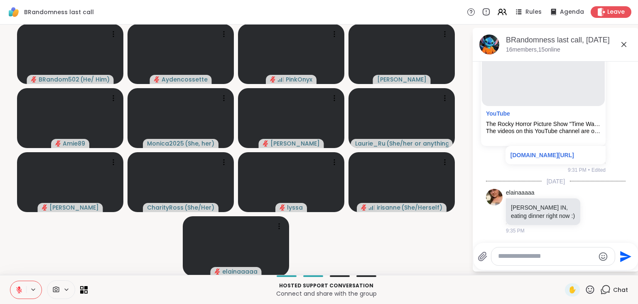
click at [22, 292] on icon at bounding box center [18, 289] width 7 height 7
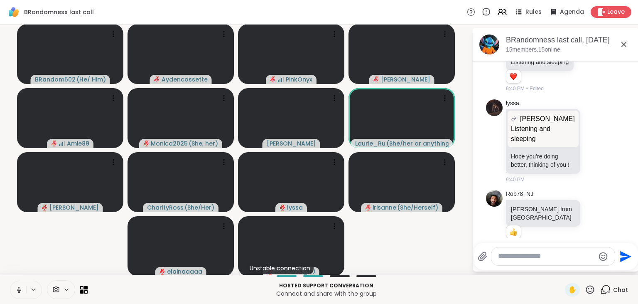
scroll to position [323, 0]
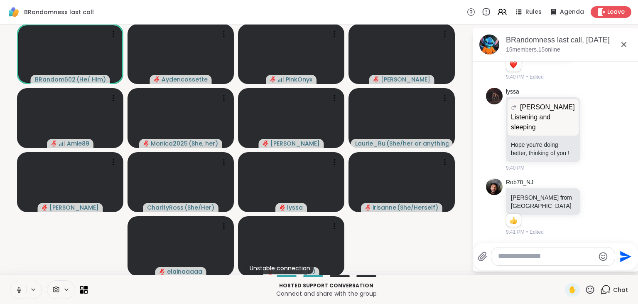
click at [511, 254] on textarea "Type your message" at bounding box center [546, 256] width 97 height 9
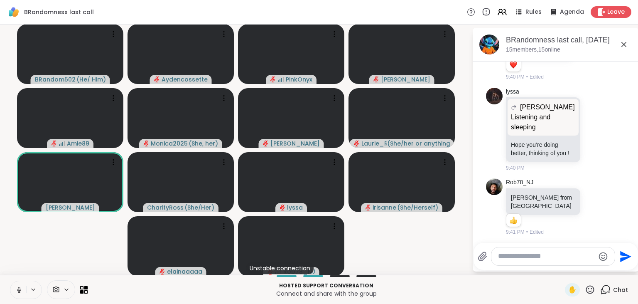
paste textarea "**********"
type textarea "**********"
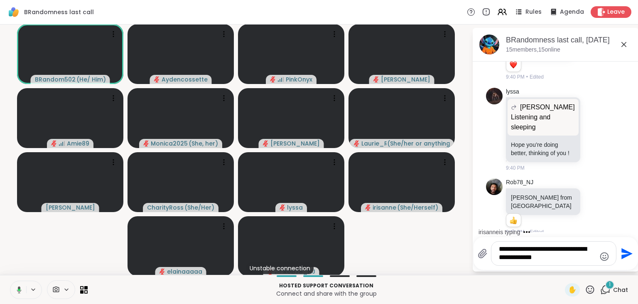
scroll to position [381, 0]
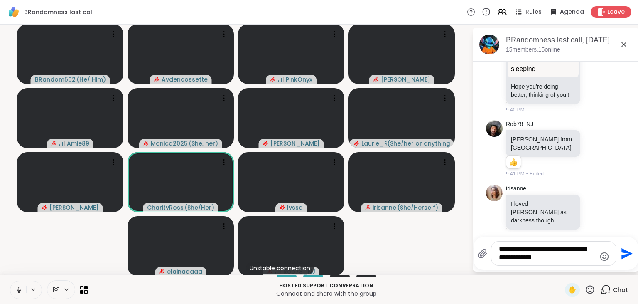
click at [625, 254] on icon "Send" at bounding box center [627, 253] width 11 height 11
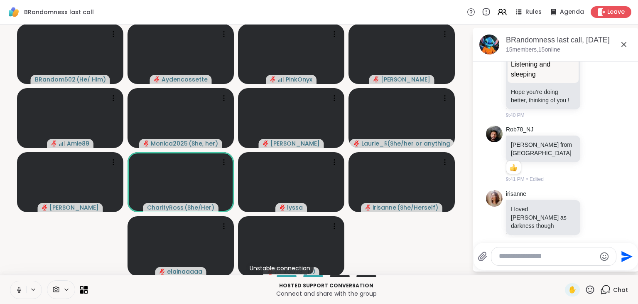
scroll to position [436, 0]
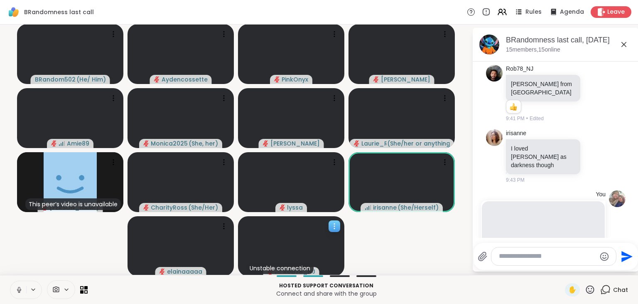
click at [334, 223] on icon at bounding box center [334, 226] width 8 height 8
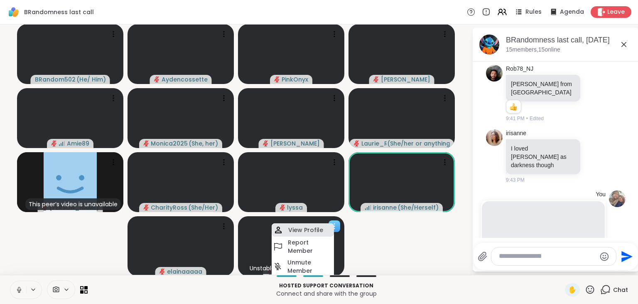
click at [318, 227] on h4 "View Profile" at bounding box center [305, 230] width 35 height 8
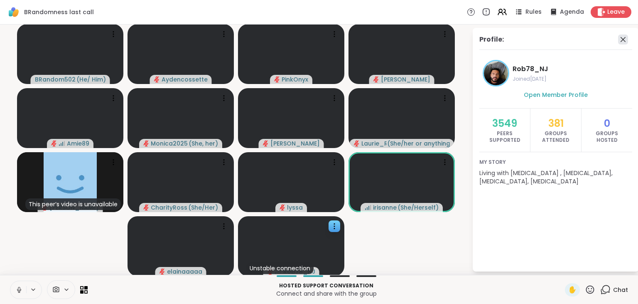
click at [621, 43] on icon at bounding box center [623, 39] width 10 height 10
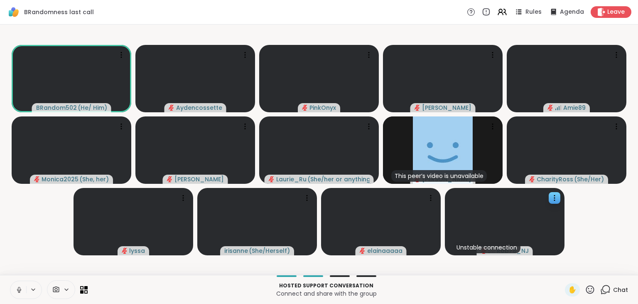
click at [606, 285] on icon at bounding box center [606, 289] width 10 height 10
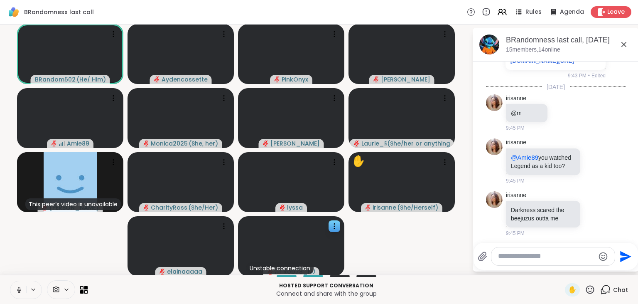
scroll to position [806, 0]
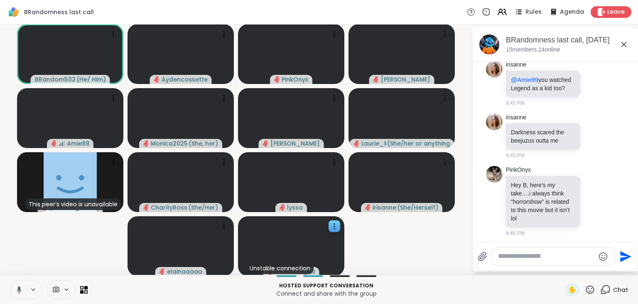
click at [18, 288] on icon at bounding box center [19, 289] width 5 height 7
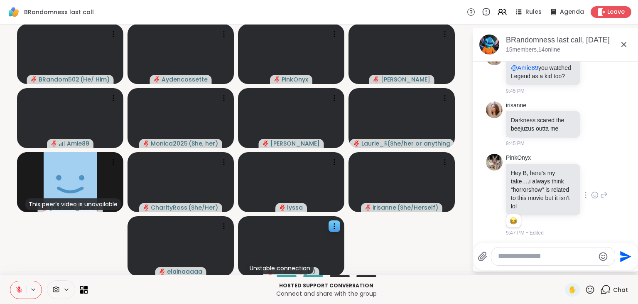
click at [596, 197] on icon at bounding box center [594, 195] width 7 height 8
click at [491, 182] on div "Select Reaction: Joy" at bounding box center [492, 181] width 7 height 7
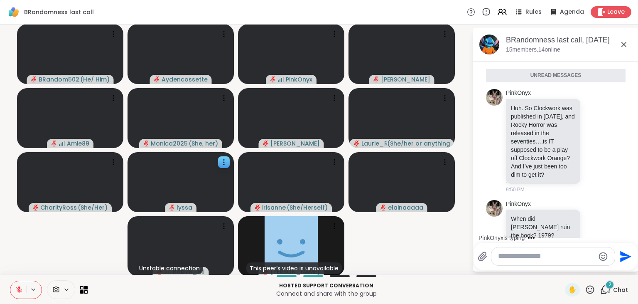
scroll to position [1082, 0]
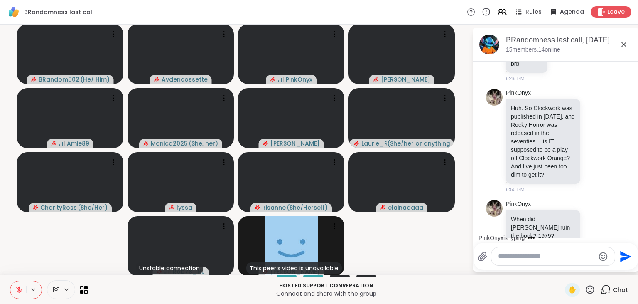
click at [16, 291] on icon at bounding box center [18, 289] width 7 height 7
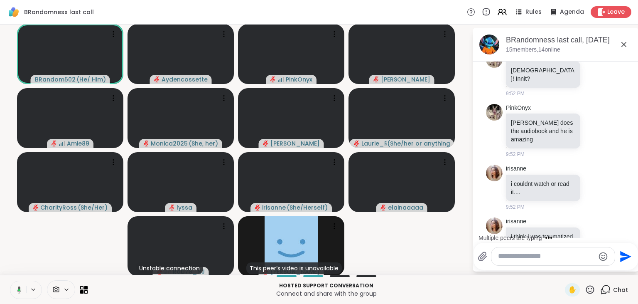
scroll to position [1413, 0]
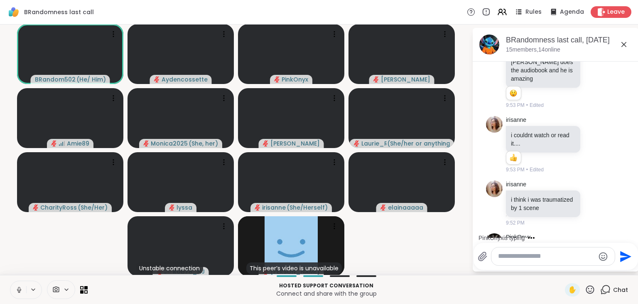
click at [17, 284] on button at bounding box center [18, 289] width 16 height 17
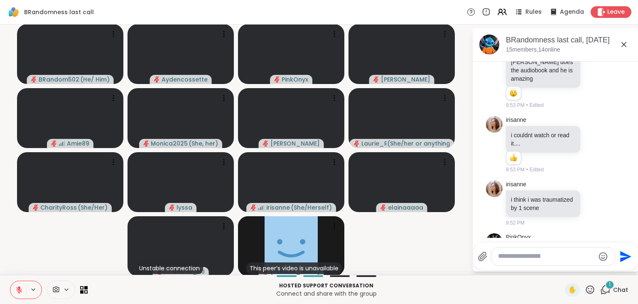
scroll to position [1539, 0]
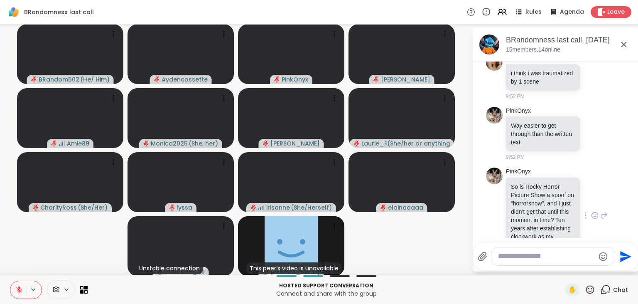
click at [598, 211] on icon at bounding box center [594, 215] width 7 height 8
click at [529, 198] on div "Select Reaction: Heart" at bounding box center [528, 201] width 7 height 7
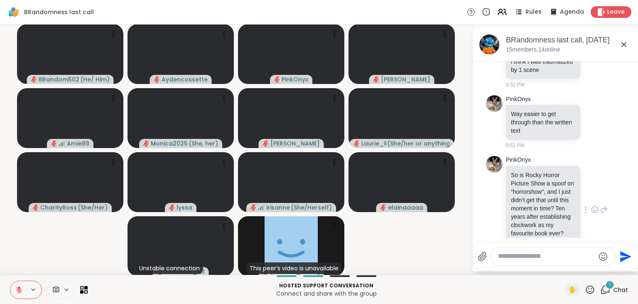
scroll to position [1612, 0]
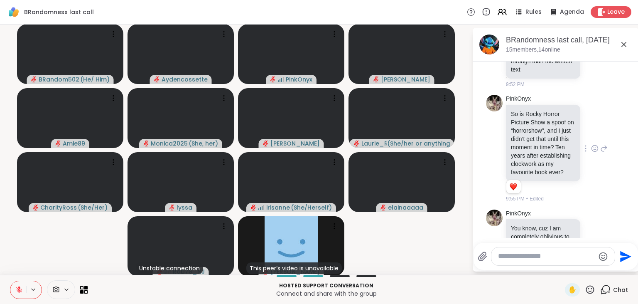
click at [22, 287] on icon at bounding box center [18, 289] width 7 height 7
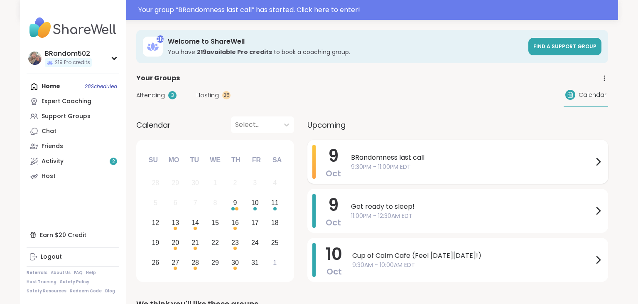
click at [361, 150] on div "BRandomness last call 9:30PM - 11:00PM EDT" at bounding box center [477, 162] width 252 height 34
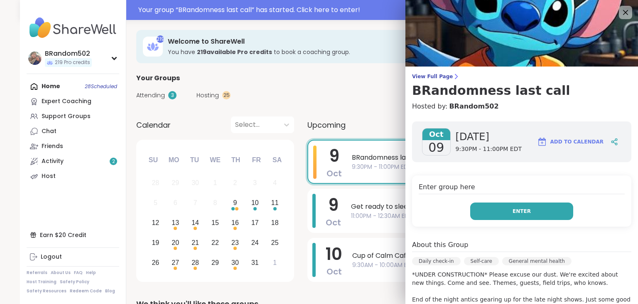
click at [510, 217] on button "Enter" at bounding box center [521, 210] width 103 height 17
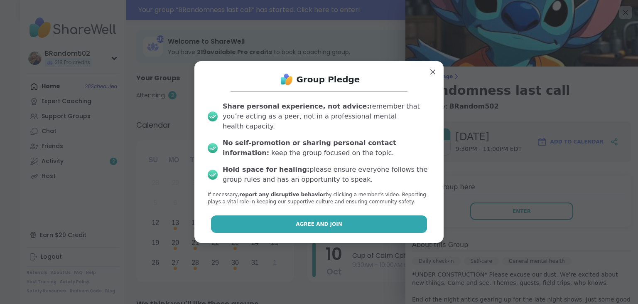
click at [387, 221] on button "Agree and Join" at bounding box center [319, 223] width 217 height 17
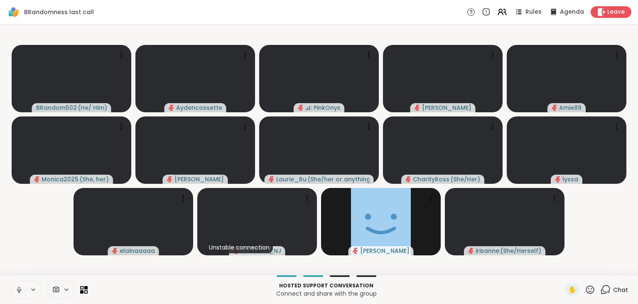
click at [604, 295] on icon at bounding box center [606, 289] width 10 height 10
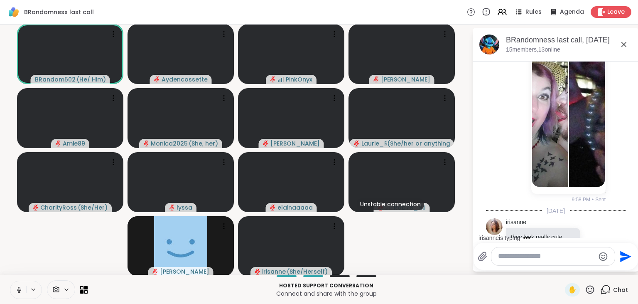
scroll to position [1940, 0]
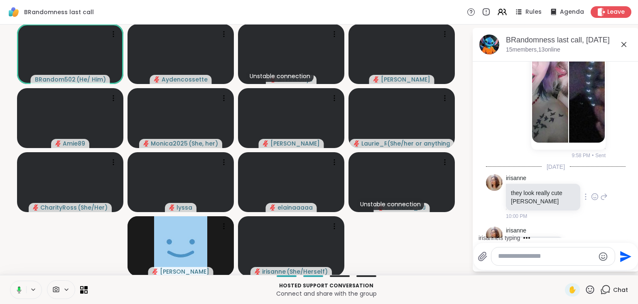
click at [594, 192] on icon at bounding box center [594, 196] width 7 height 8
click at [532, 180] on div "Select Reaction: Heart" at bounding box center [528, 183] width 7 height 7
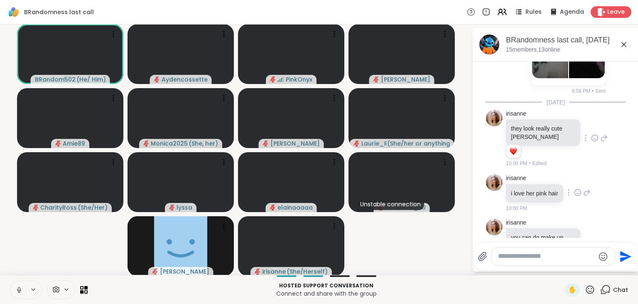
click at [579, 188] on icon at bounding box center [577, 192] width 7 height 8
click at [576, 175] on div "Select Reaction: Heart" at bounding box center [577, 178] width 7 height 7
click at [593, 249] on icon at bounding box center [594, 253] width 7 height 8
click at [531, 236] on div "Select Reaction: Heart" at bounding box center [528, 239] width 7 height 7
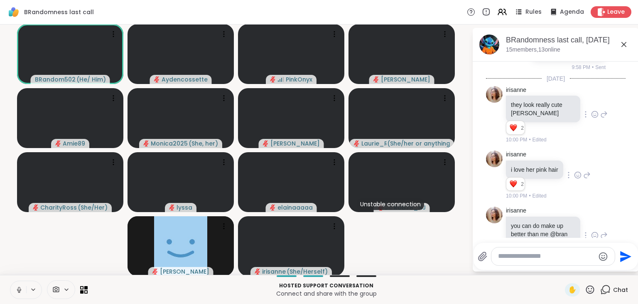
paste textarea "**********"
type textarea "**********"
click at [624, 249] on icon "Send" at bounding box center [626, 253] width 13 height 13
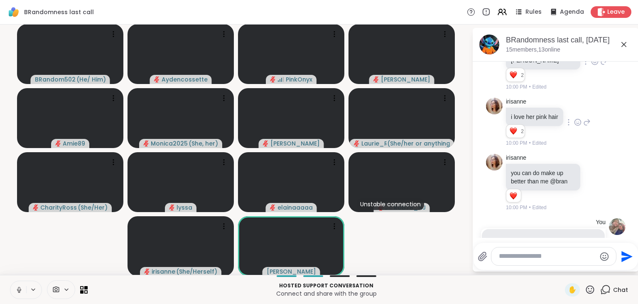
click at [18, 293] on icon at bounding box center [18, 289] width 7 height 7
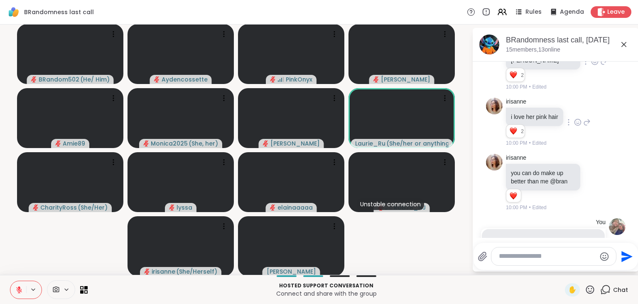
click at [18, 293] on icon at bounding box center [19, 290] width 6 height 6
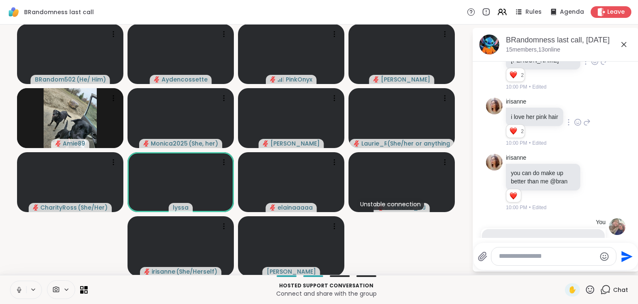
click at [18, 293] on icon at bounding box center [18, 289] width 7 height 7
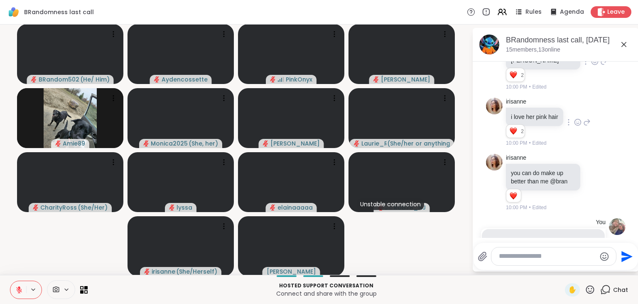
scroll to position [2093, 0]
click at [606, 293] on icon at bounding box center [606, 289] width 10 height 10
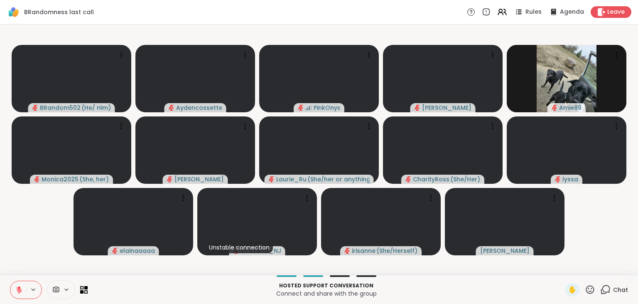
click at [606, 293] on icon at bounding box center [606, 289] width 10 height 10
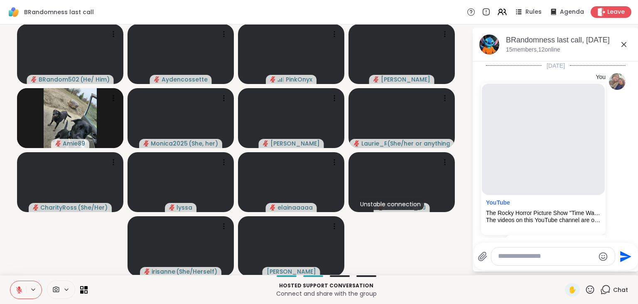
scroll to position [2236, 0]
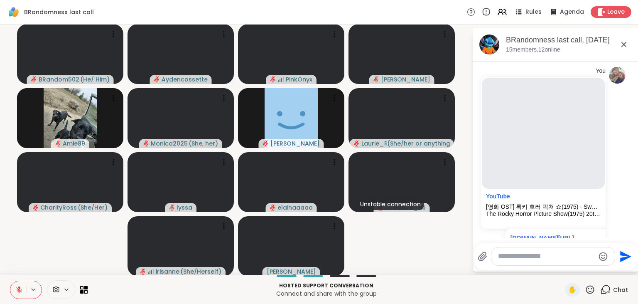
click at [505, 255] on textarea "Type your message" at bounding box center [546, 256] width 97 height 9
paste textarea "**********"
type textarea "**********"
click at [620, 257] on icon "Send" at bounding box center [626, 253] width 13 height 13
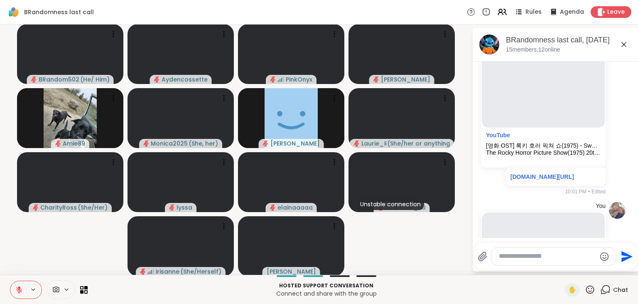
click at [609, 293] on icon at bounding box center [606, 289] width 10 height 10
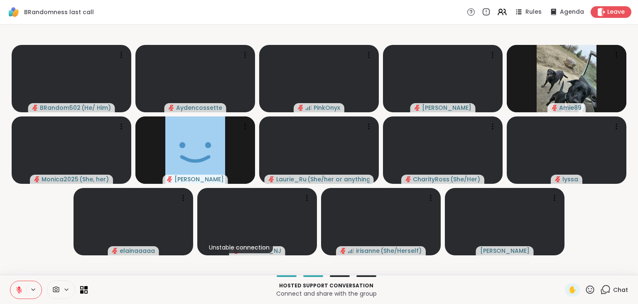
click at [609, 293] on icon at bounding box center [606, 289] width 10 height 10
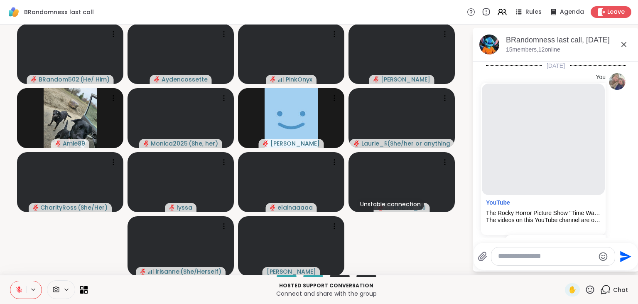
scroll to position [2440, 0]
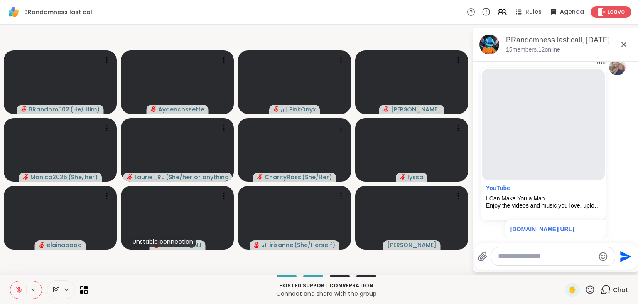
click at [505, 256] on textarea "Type your message" at bounding box center [546, 256] width 97 height 9
paste textarea "**********"
type textarea "**********"
click at [623, 256] on icon "Send" at bounding box center [627, 253] width 11 height 11
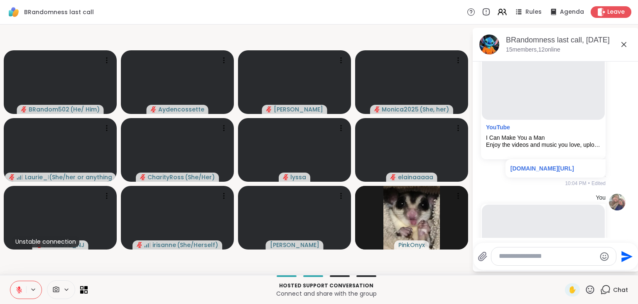
click at [606, 292] on icon at bounding box center [607, 288] width 8 height 7
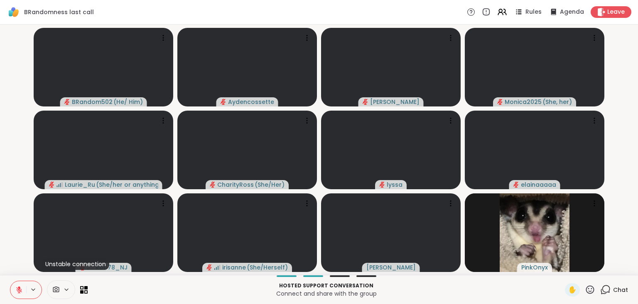
click at [606, 292] on icon at bounding box center [607, 288] width 8 height 7
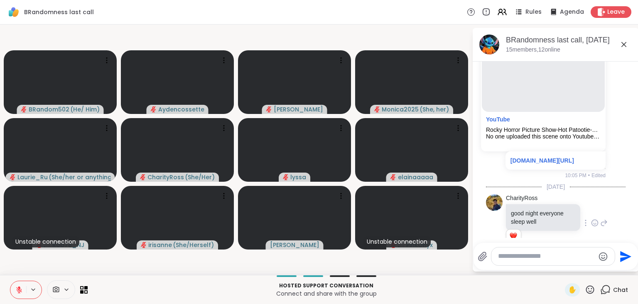
scroll to position [2717, 0]
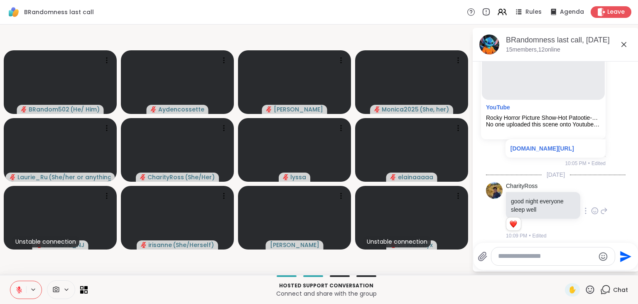
click at [594, 211] on icon at bounding box center [595, 211] width 2 height 1
click at [525, 195] on button "Select Reaction: Heart" at bounding box center [529, 197] width 17 height 17
click at [21, 287] on icon at bounding box center [18, 289] width 7 height 7
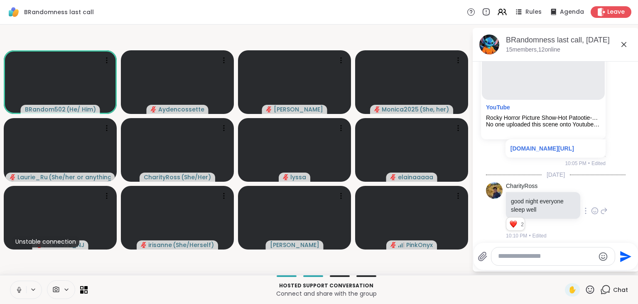
click at [21, 287] on icon at bounding box center [18, 289] width 7 height 7
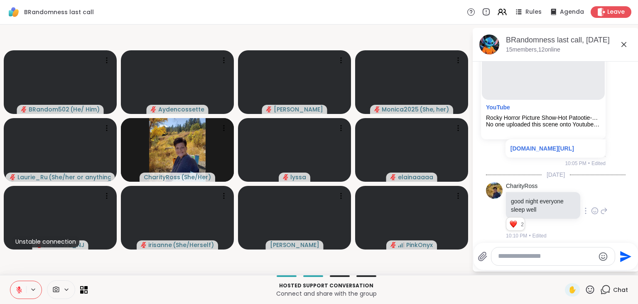
scroll to position [2819, 0]
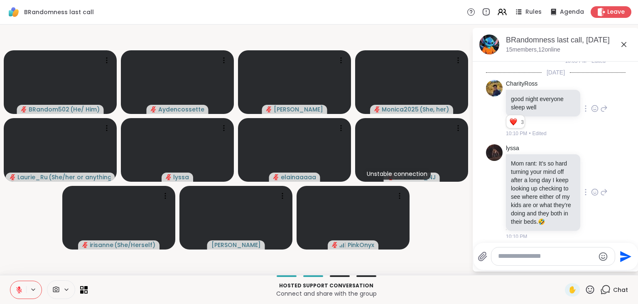
click at [596, 189] on icon at bounding box center [594, 192] width 7 height 8
click at [529, 175] on div "Select Reaction: Heart" at bounding box center [528, 178] width 7 height 7
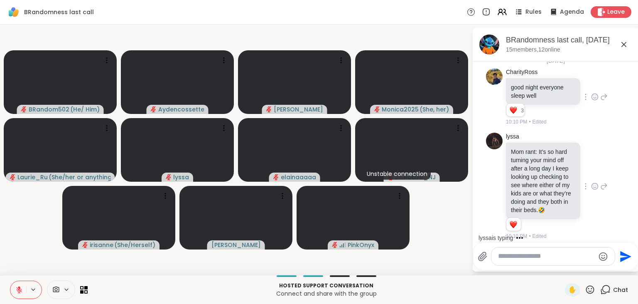
click at [17, 288] on icon at bounding box center [18, 289] width 7 height 7
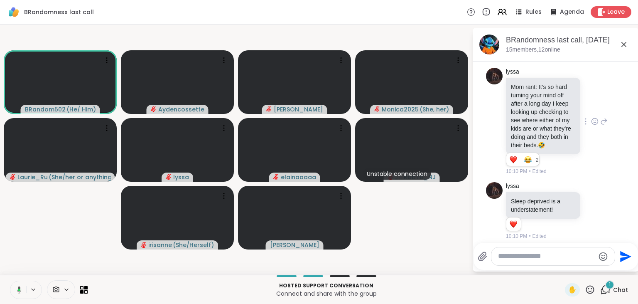
scroll to position [2965, 0]
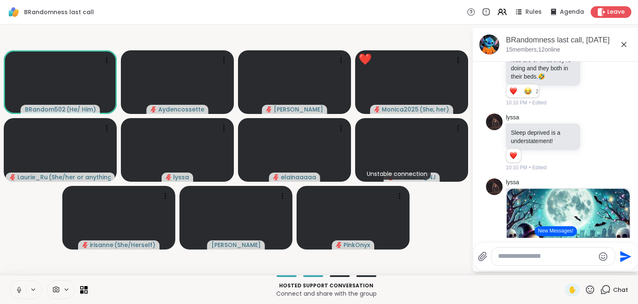
click at [18, 286] on icon at bounding box center [18, 289] width 7 height 7
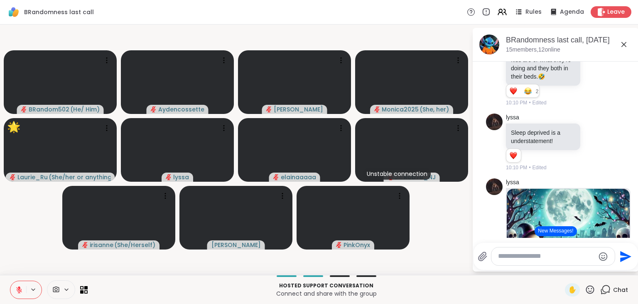
click at [546, 234] on button "New Messages!" at bounding box center [556, 231] width 42 height 10
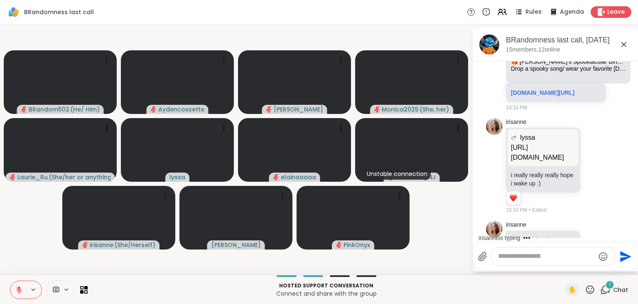
scroll to position [3274, 0]
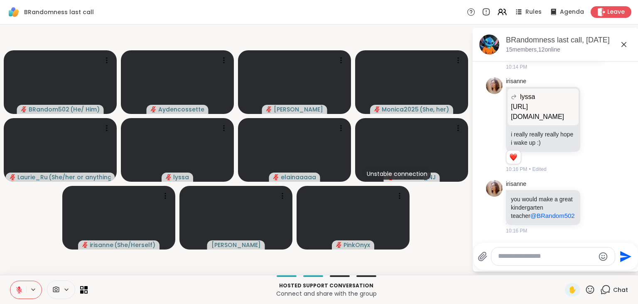
click at [22, 288] on icon at bounding box center [18, 289] width 7 height 7
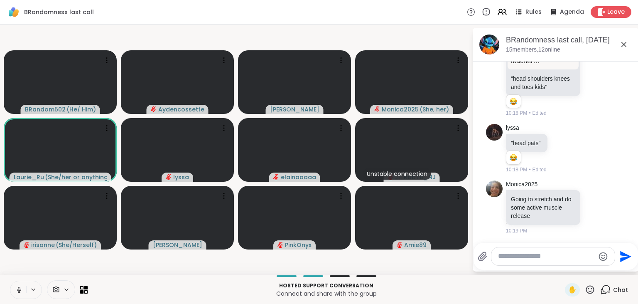
scroll to position [3527, 0]
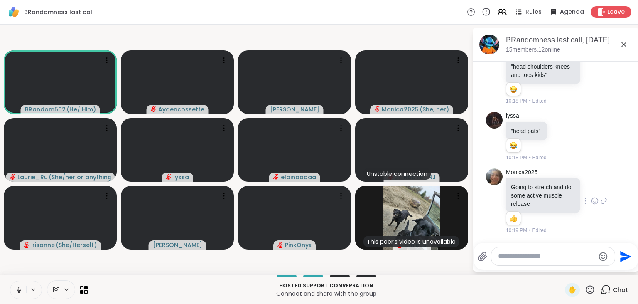
click at [597, 200] on icon at bounding box center [594, 201] width 7 height 8
click at [513, 192] on span "Select Reaction: Thumbs up" at bounding box center [510, 187] width 7 height 8
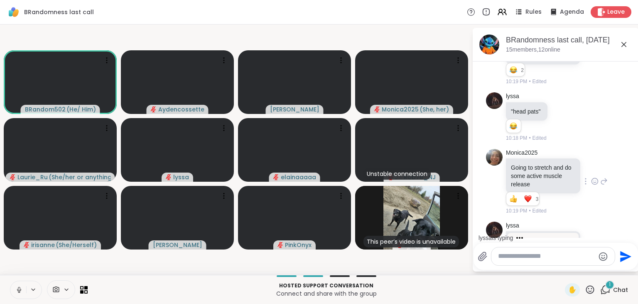
scroll to position [3619, 0]
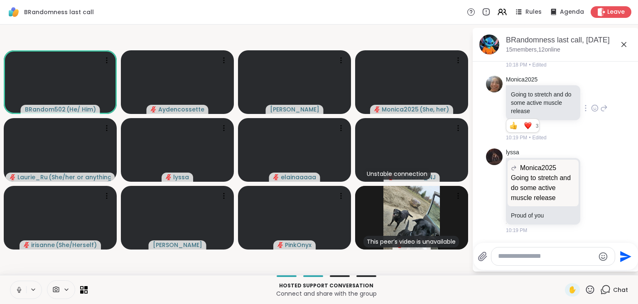
click at [545, 257] on textarea "Type your message" at bounding box center [546, 256] width 97 height 9
paste textarea "**********"
type textarea "**********"
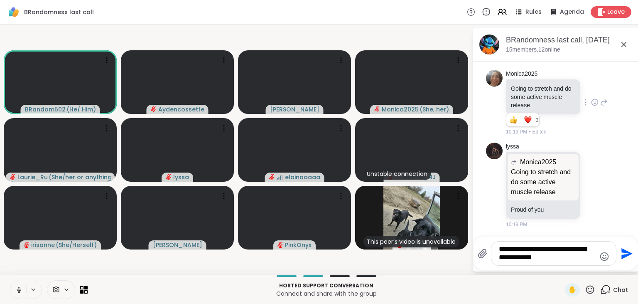
click at [621, 254] on icon "Send" at bounding box center [626, 253] width 13 height 13
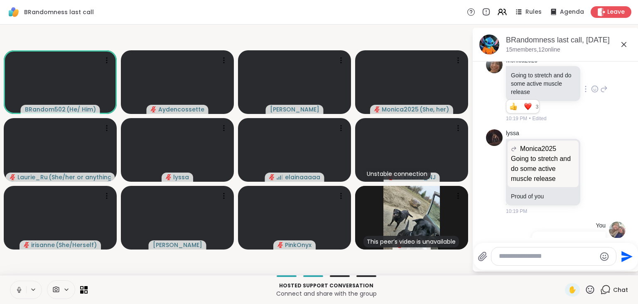
scroll to position [3680, 0]
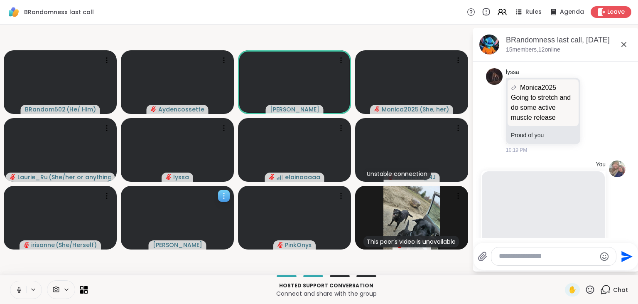
click at [225, 194] on icon at bounding box center [224, 196] width 8 height 8
click at [249, 261] on video-player-container "BRandom502 ( He/ Him ) Aydencossette Cyndy Monica2025 ( She, her ) Laurie_Ru ( …" at bounding box center [236, 150] width 462 height 244
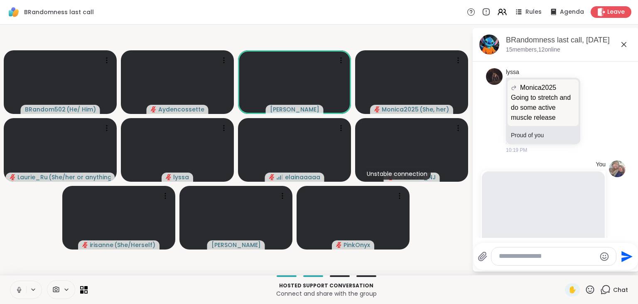
click at [590, 290] on icon at bounding box center [590, 289] width 10 height 10
click at [606, 290] on icon at bounding box center [606, 289] width 10 height 10
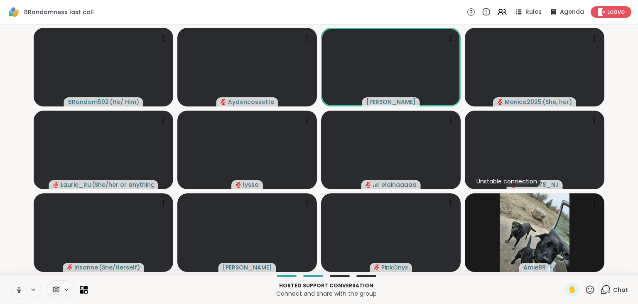
click at [606, 290] on icon at bounding box center [606, 289] width 10 height 10
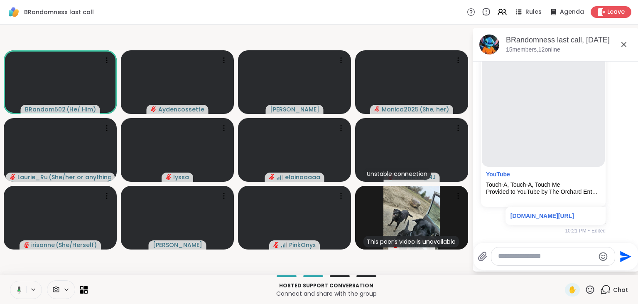
scroll to position [3827, 0]
click at [15, 288] on button at bounding box center [18, 289] width 16 height 17
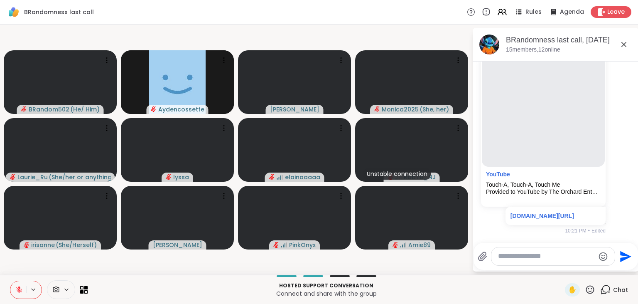
click at [507, 257] on textarea "Type your message" at bounding box center [546, 256] width 97 height 9
paste textarea "**********"
type textarea "**********"
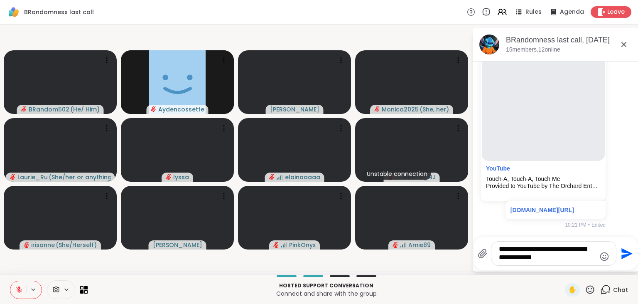
click at [622, 249] on icon "Send" at bounding box center [627, 253] width 11 height 11
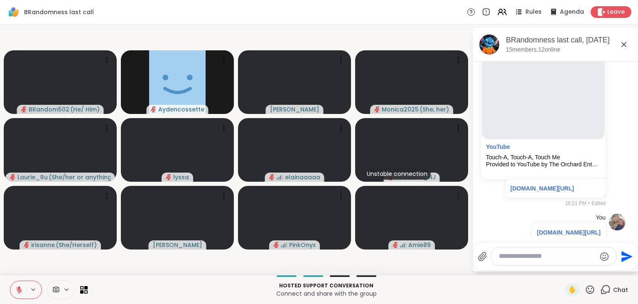
scroll to position [3880, 0]
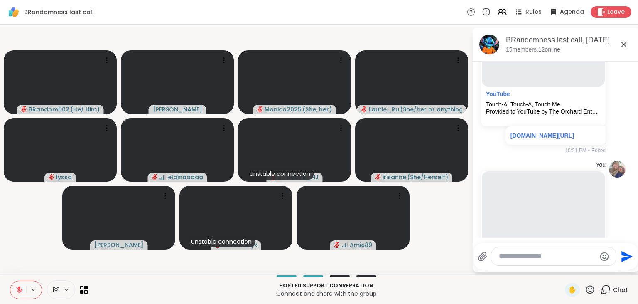
click at [523, 257] on textarea "Type your message" at bounding box center [547, 256] width 97 height 9
paste textarea "**********"
type textarea "**********"
click at [624, 253] on icon "Send" at bounding box center [627, 253] width 11 height 11
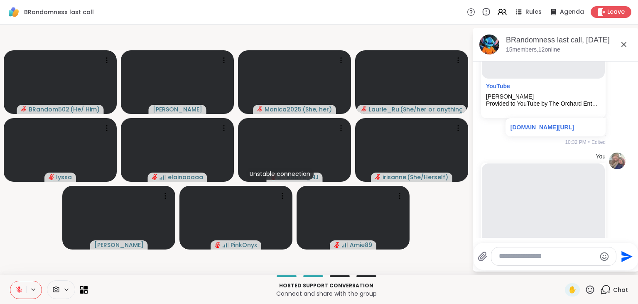
click at [604, 288] on icon at bounding box center [606, 289] width 10 height 10
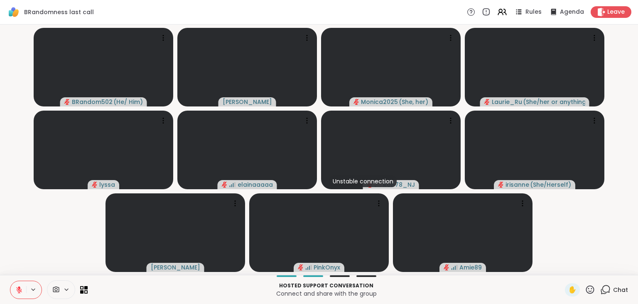
click at [604, 288] on icon at bounding box center [606, 289] width 10 height 10
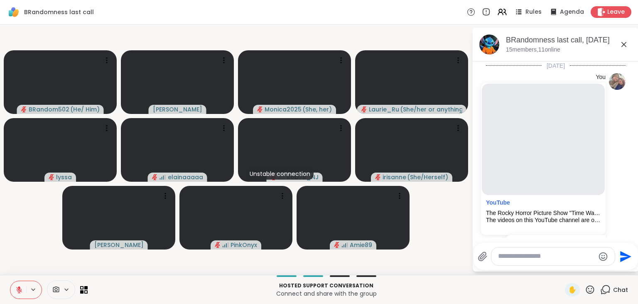
scroll to position [4235, 0]
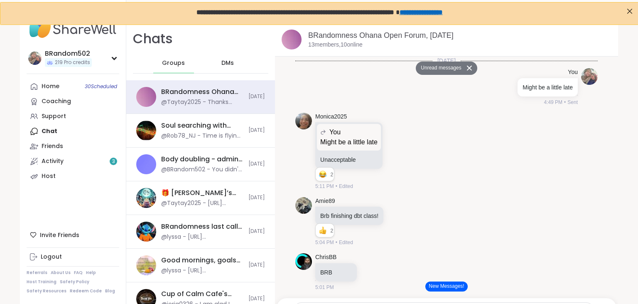
scroll to position [5911, 0]
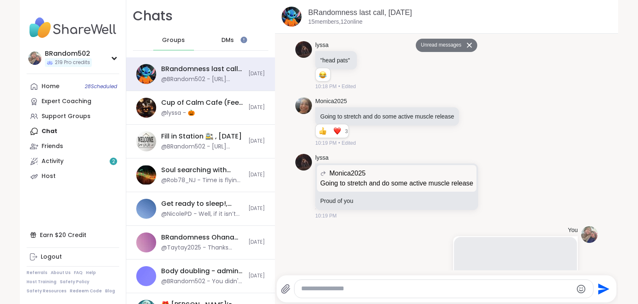
click at [84, 91] on link "Home 28 Scheduled" at bounding box center [73, 86] width 93 height 15
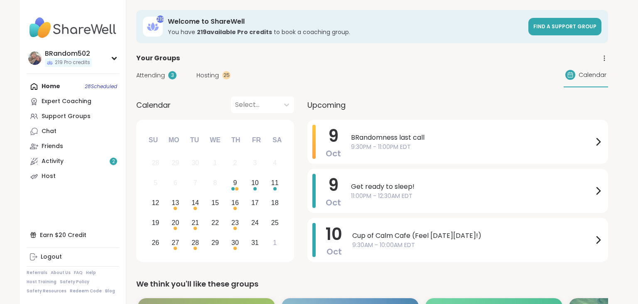
click at [606, 59] on icon at bounding box center [604, 57] width 7 height 7
click at [529, 147] on span "9:30PM - 11:00PM EDT" at bounding box center [472, 147] width 242 height 9
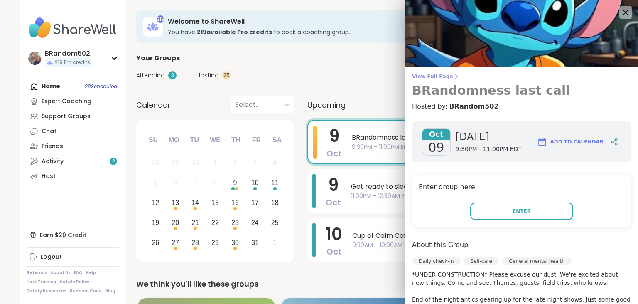
click at [428, 76] on span "View Full Page" at bounding box center [521, 76] width 219 height 7
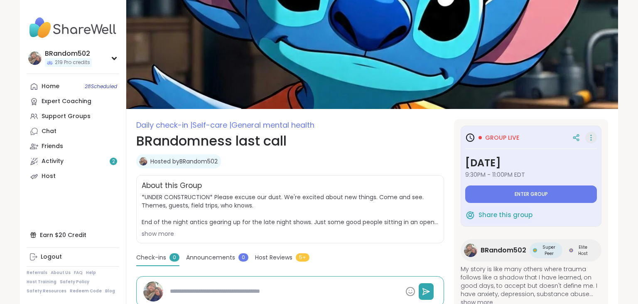
click at [595, 135] on icon at bounding box center [591, 138] width 8 height 12
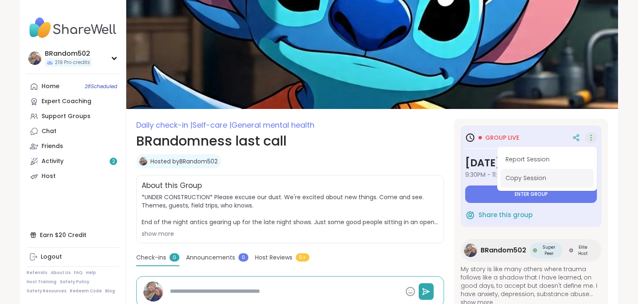
click at [534, 178] on button "Copy Session" at bounding box center [547, 178] width 93 height 19
type textarea "*"
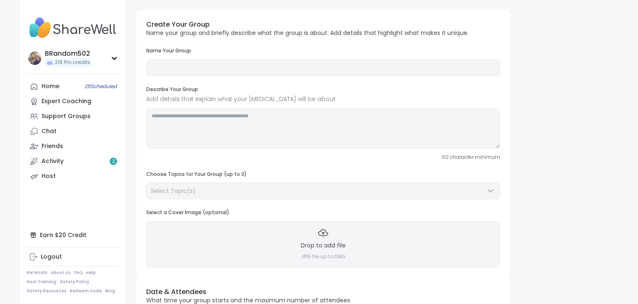
type input "**********"
type textarea "**********"
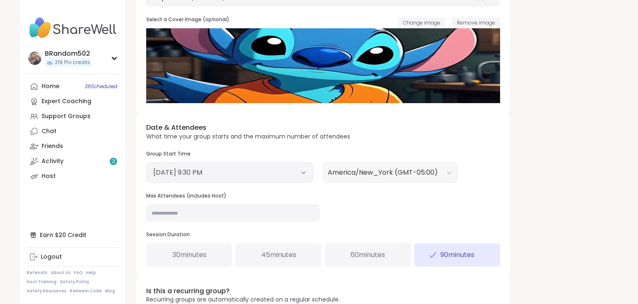
scroll to position [196, 0]
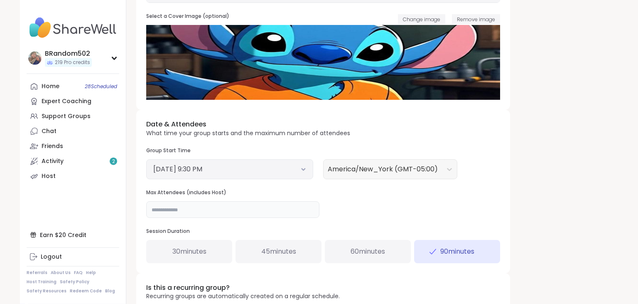
click at [210, 211] on input "**" at bounding box center [232, 209] width 173 height 17
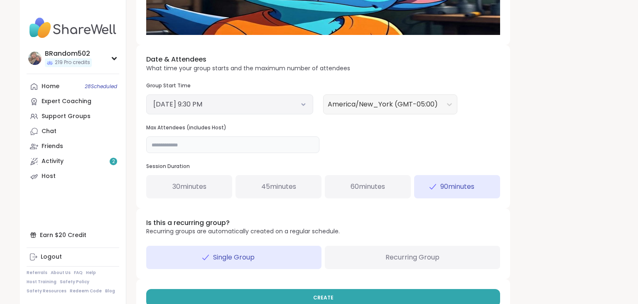
scroll to position [281, 0]
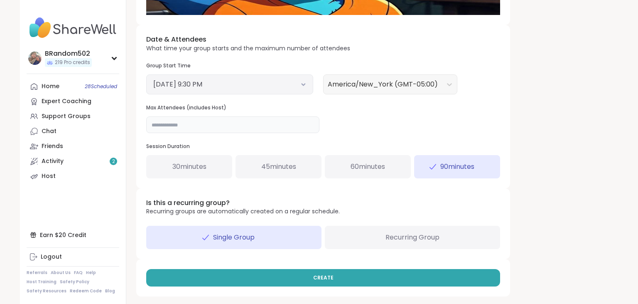
type input "**"
click at [305, 86] on button "[DATE] 9:30 PM" at bounding box center [229, 84] width 153 height 10
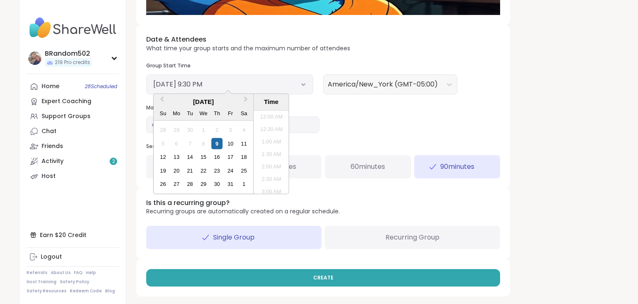
scroll to position [500, 0]
click at [231, 142] on div "10" at bounding box center [230, 143] width 11 height 11
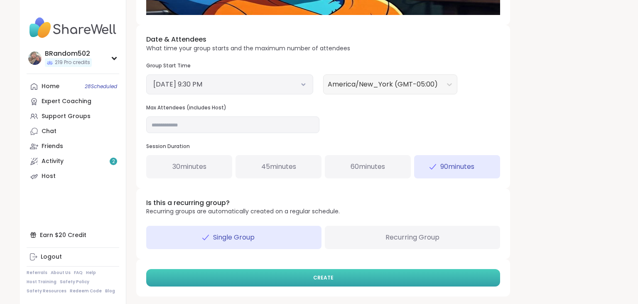
click at [256, 274] on button "CREATE" at bounding box center [323, 277] width 354 height 17
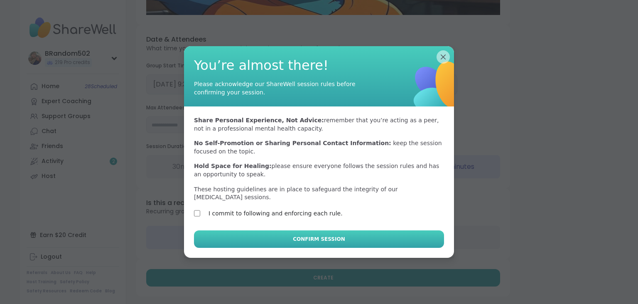
click at [214, 230] on button "Confirm Session" at bounding box center [319, 238] width 250 height 17
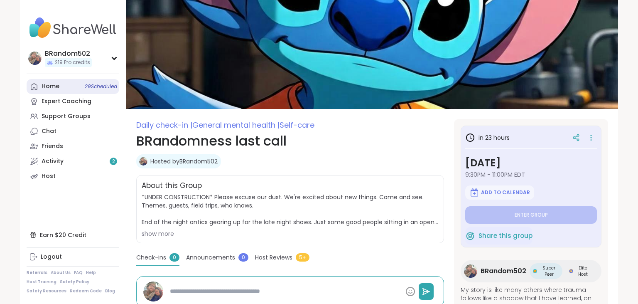
click at [81, 84] on link "Home 29 Scheduled" at bounding box center [73, 86] width 93 height 15
type textarea "*"
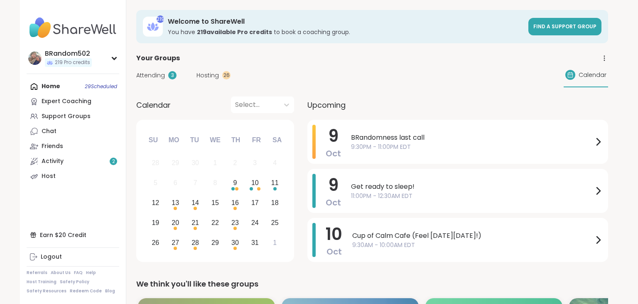
click at [604, 59] on icon at bounding box center [604, 57] width 7 height 7
click at [540, 81] on link "Group History" at bounding box center [558, 82] width 93 height 19
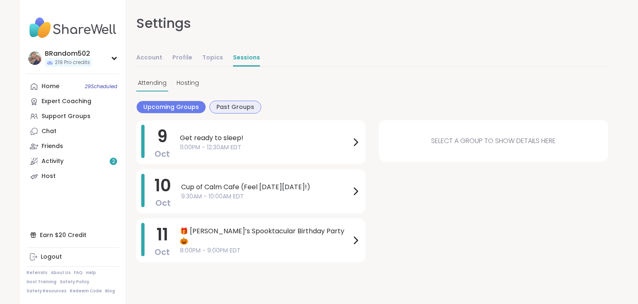
click at [226, 106] on span "Past Groups" at bounding box center [236, 107] width 38 height 9
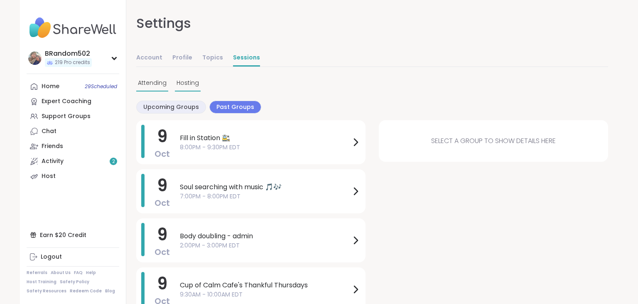
click at [190, 81] on span "Hosting" at bounding box center [188, 83] width 22 height 9
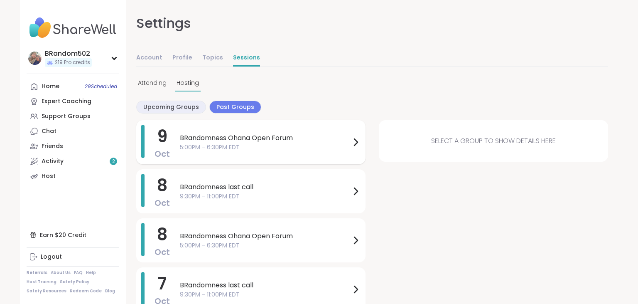
click at [234, 148] on span "5:00PM - 6:30PM EDT" at bounding box center [265, 147] width 171 height 9
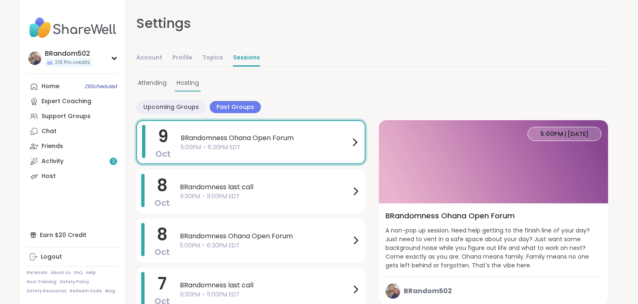
click at [558, 132] on span "5:00PM | [DATE]" at bounding box center [565, 134] width 48 height 8
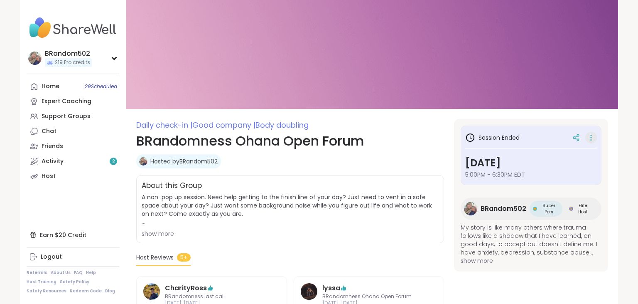
click at [592, 136] on icon at bounding box center [591, 138] width 8 height 12
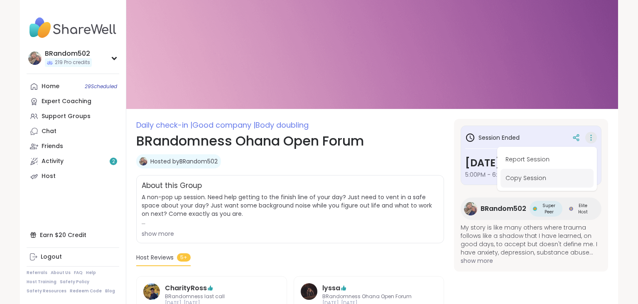
click at [540, 176] on button "Copy Session" at bounding box center [547, 178] width 93 height 19
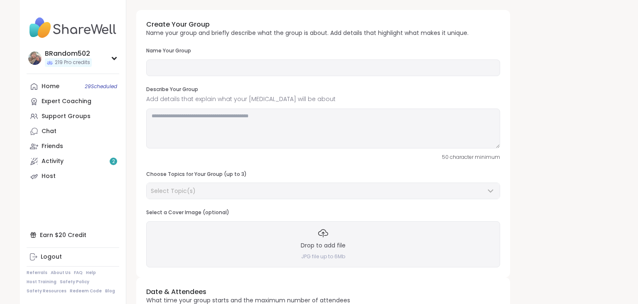
type input "**********"
type textarea "**********"
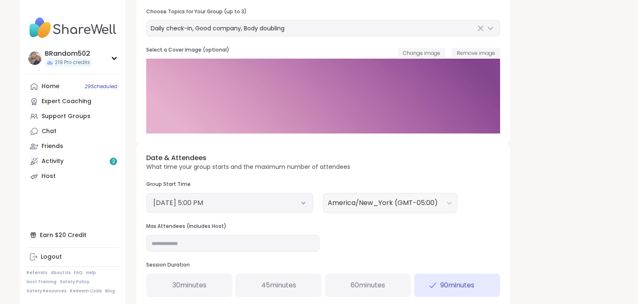
scroll to position [165, 0]
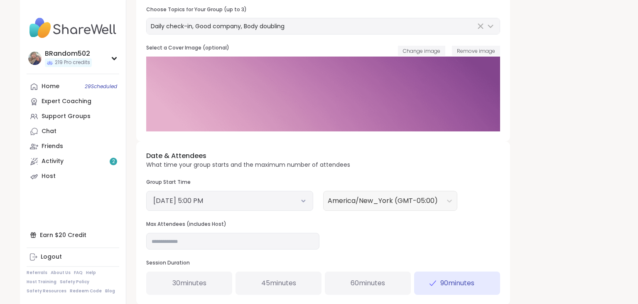
click at [307, 200] on div "[DATE] 5:00 PM" at bounding box center [229, 201] width 167 height 20
click at [303, 200] on icon at bounding box center [303, 200] width 5 height 3
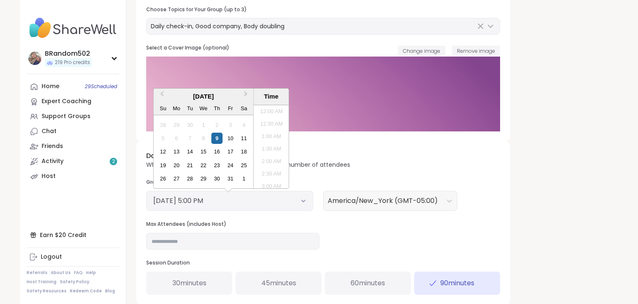
scroll to position [389, 0]
click at [231, 138] on div "10" at bounding box center [230, 138] width 11 height 11
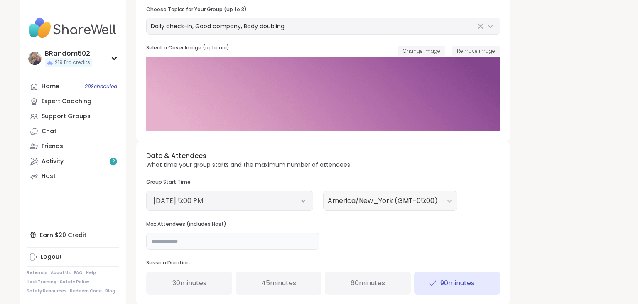
click at [161, 241] on input "**" at bounding box center [232, 241] width 173 height 17
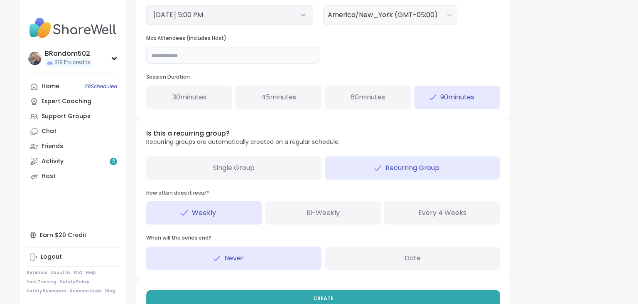
scroll to position [372, 0]
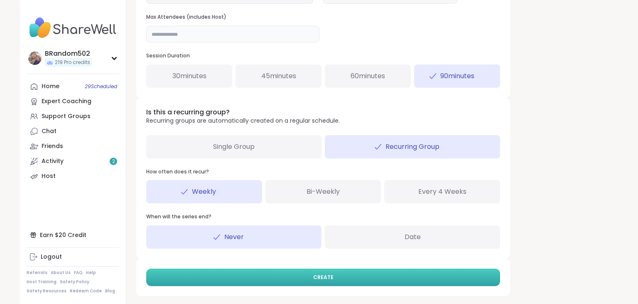
type input "**"
click at [383, 278] on button "CREATE" at bounding box center [323, 276] width 354 height 17
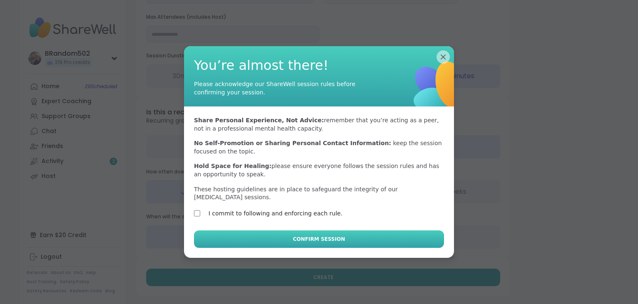
click at [224, 230] on button "Confirm Session" at bounding box center [319, 238] width 250 height 17
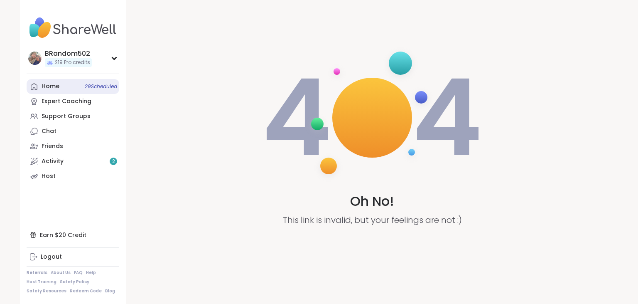
click at [37, 90] on icon at bounding box center [34, 86] width 7 height 7
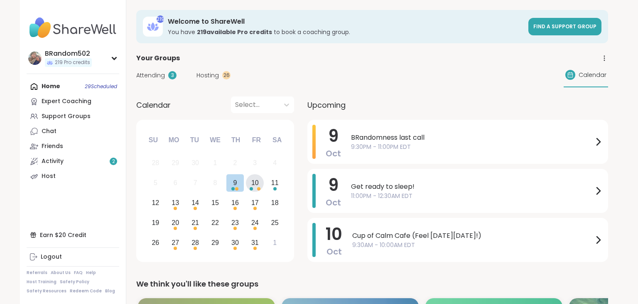
click at [252, 182] on div "10" at bounding box center [254, 182] width 7 height 11
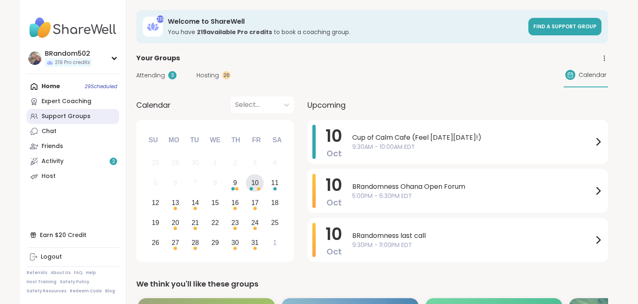
click at [87, 116] on div "Support Groups" at bounding box center [66, 116] width 49 height 8
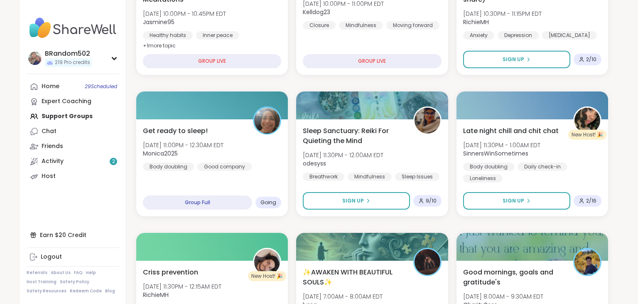
scroll to position [343, 0]
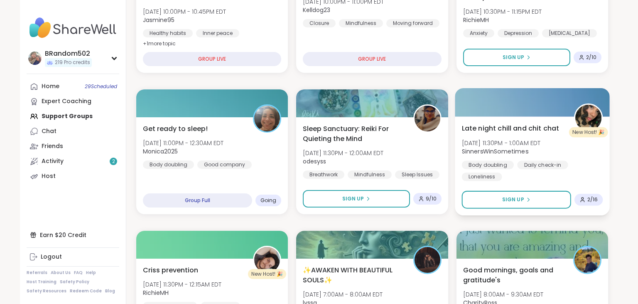
click at [538, 128] on span "Late night chill and chit chat" at bounding box center [511, 128] width 98 height 10
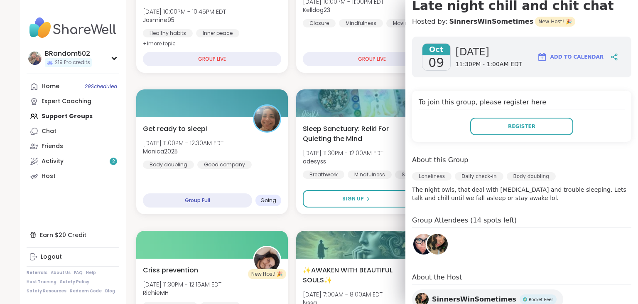
scroll to position [89, 0]
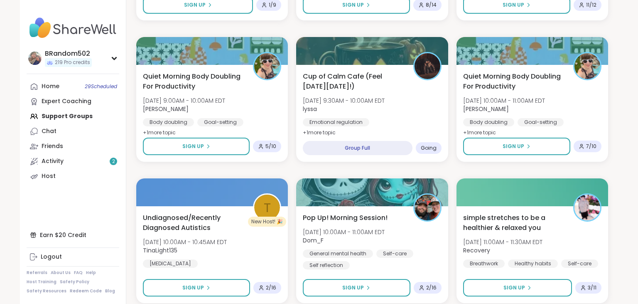
scroll to position [695, 0]
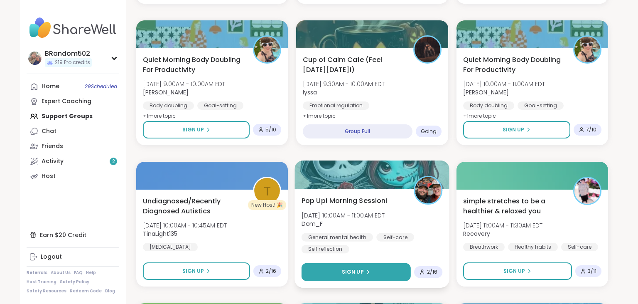
click at [375, 268] on button "Sign Up" at bounding box center [356, 272] width 109 height 18
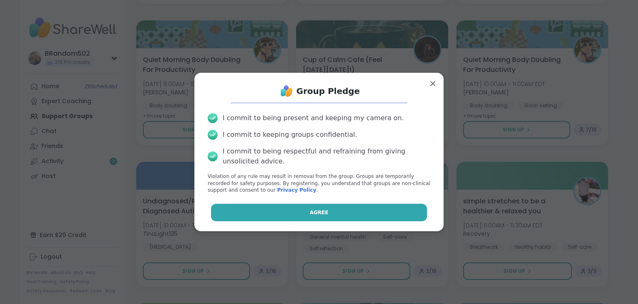
click at [353, 215] on button "Agree" at bounding box center [319, 212] width 217 height 17
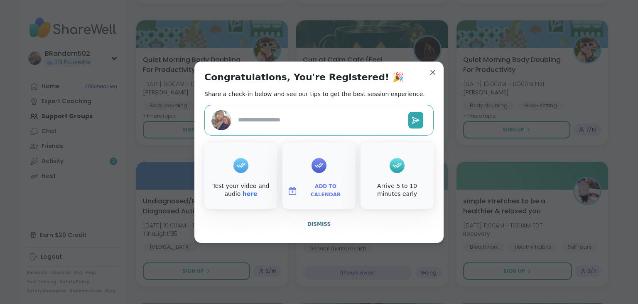
type textarea "*"
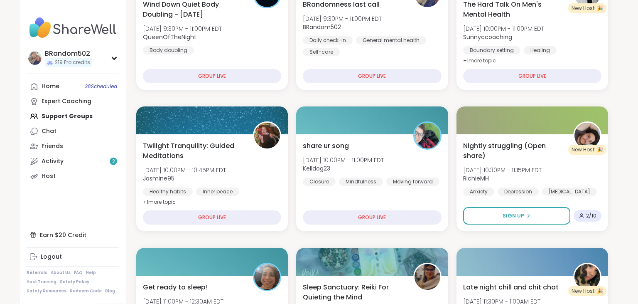
scroll to position [0, 0]
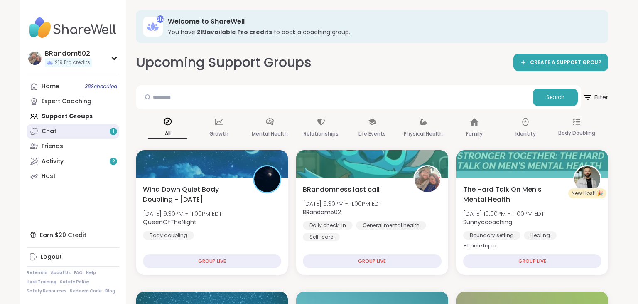
click at [96, 127] on link "Chat 1" at bounding box center [73, 131] width 93 height 15
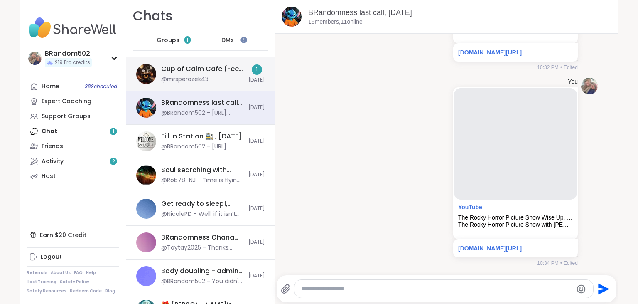
click at [195, 76] on div "@mrsperozek43 -" at bounding box center [187, 79] width 52 height 8
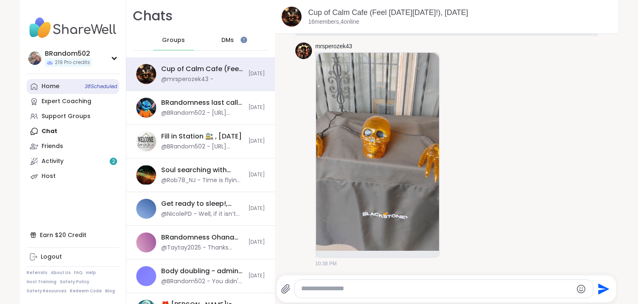
click at [73, 86] on link "Home 38 Scheduled" at bounding box center [73, 86] width 93 height 15
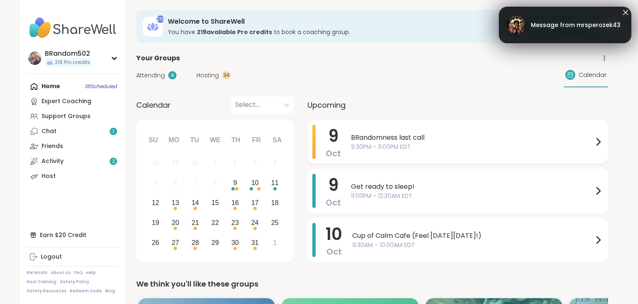
click at [423, 135] on span "BRandomness last call" at bounding box center [472, 138] width 242 height 10
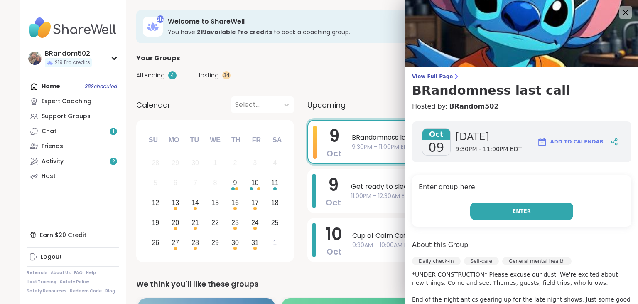
click at [497, 205] on button "Enter" at bounding box center [521, 210] width 103 height 17
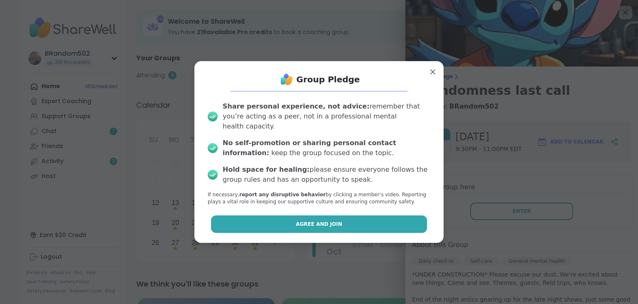
click at [381, 217] on button "Agree and Join" at bounding box center [319, 223] width 217 height 17
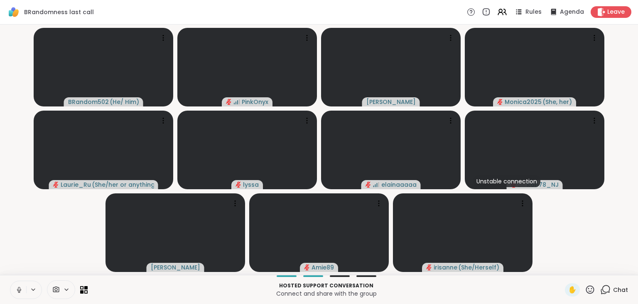
click at [18, 290] on icon at bounding box center [18, 289] width 7 height 7
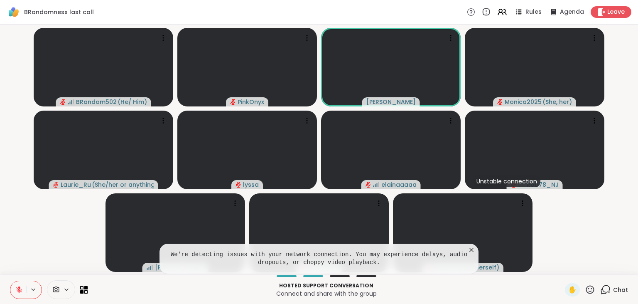
click at [475, 248] on icon at bounding box center [472, 250] width 8 height 8
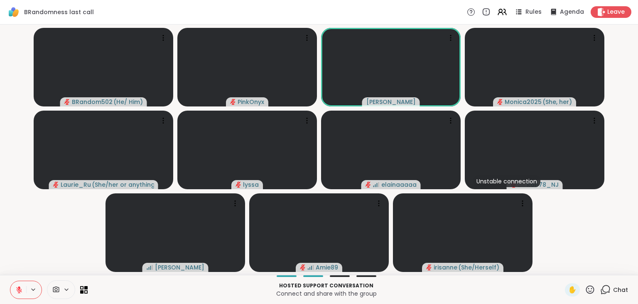
click at [608, 290] on icon at bounding box center [606, 289] width 10 height 10
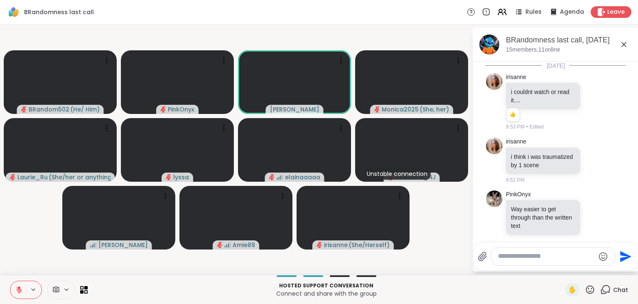
scroll to position [2816, 0]
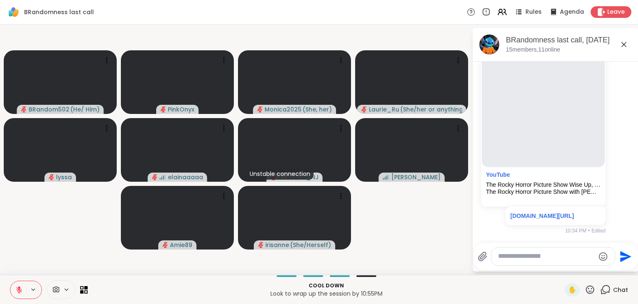
click at [22, 286] on icon at bounding box center [18, 289] width 7 height 7
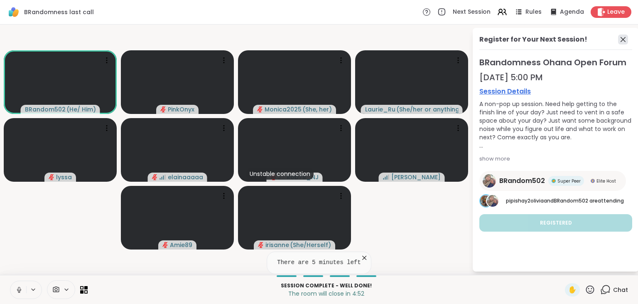
click at [625, 39] on icon at bounding box center [623, 39] width 10 height 10
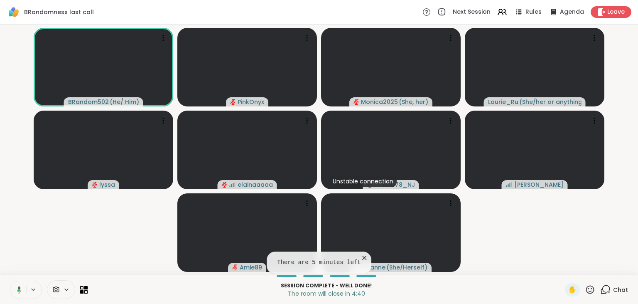
click at [360, 258] on icon at bounding box center [364, 258] width 8 height 8
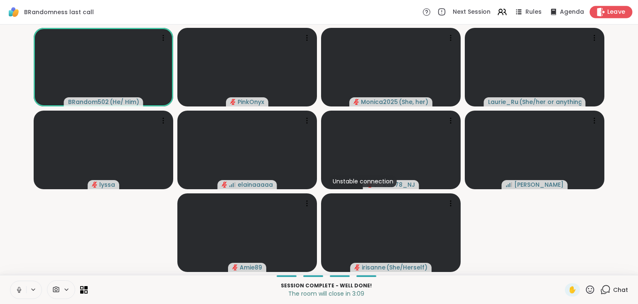
click at [615, 10] on span "Leave" at bounding box center [617, 12] width 18 height 9
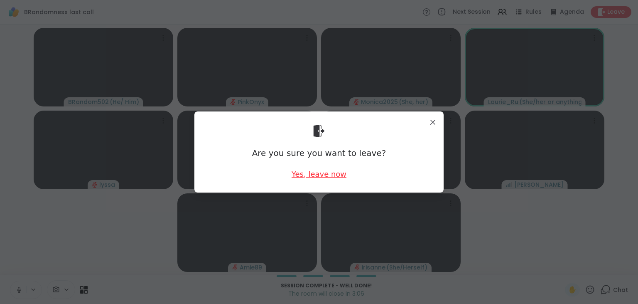
click at [322, 171] on div "Yes, leave now" at bounding box center [319, 174] width 55 height 10
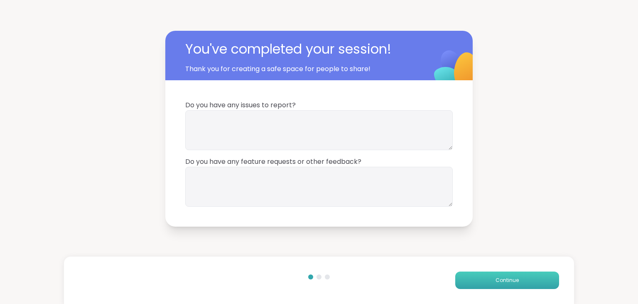
click at [495, 273] on button "Continue" at bounding box center [508, 279] width 104 height 17
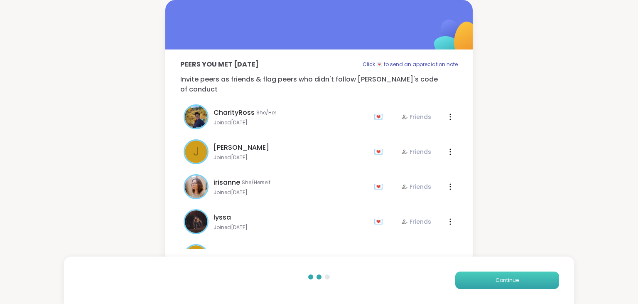
click at [489, 283] on button "Continue" at bounding box center [508, 279] width 104 height 17
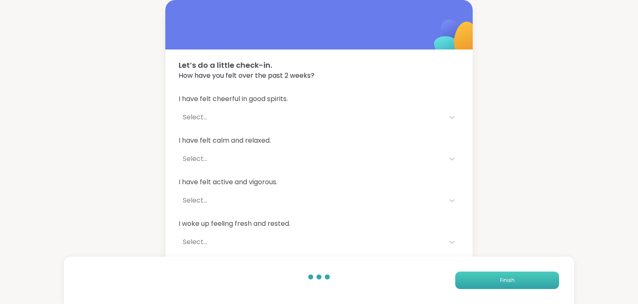
click at [489, 283] on button "Finish" at bounding box center [508, 279] width 104 height 17
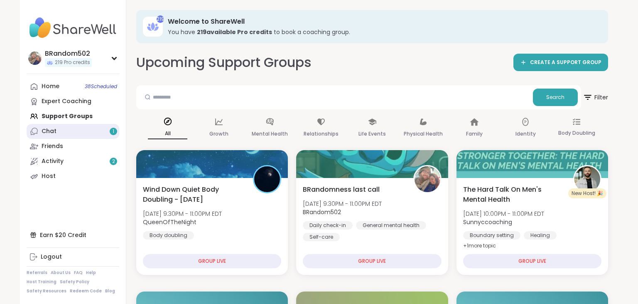
click at [79, 135] on link "Chat 1" at bounding box center [73, 131] width 93 height 15
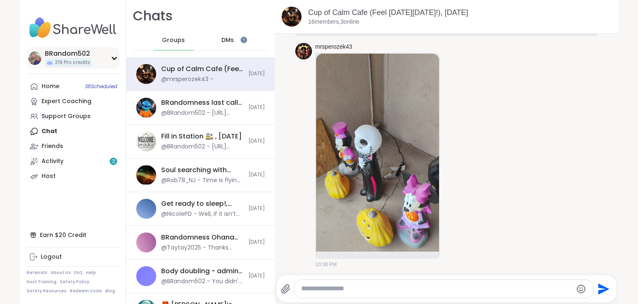
click at [112, 59] on icon at bounding box center [114, 58] width 7 height 4
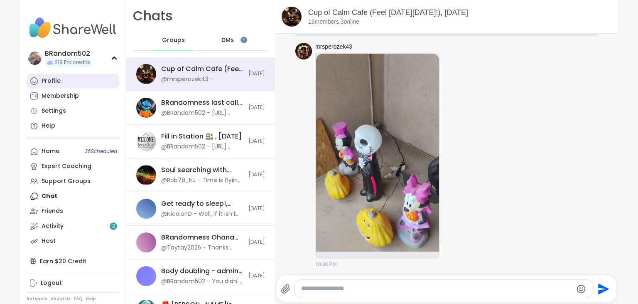
click at [84, 79] on link "Profile" at bounding box center [73, 81] width 93 height 15
